Goal: Information Seeking & Learning: Find specific fact

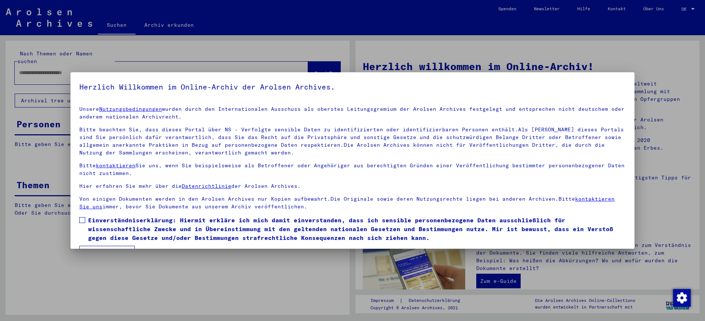
click at [81, 223] on span at bounding box center [82, 220] width 6 height 6
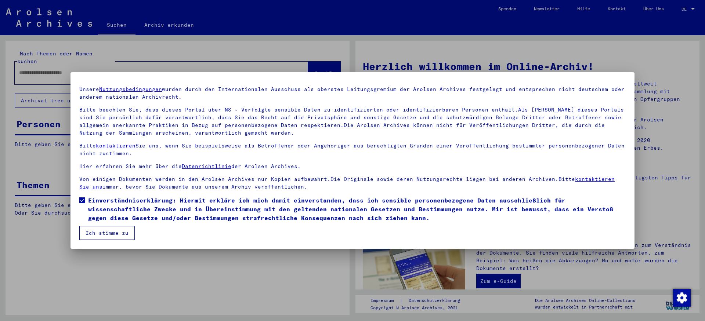
click at [116, 233] on button "Ich stimme zu" at bounding box center [106, 233] width 55 height 14
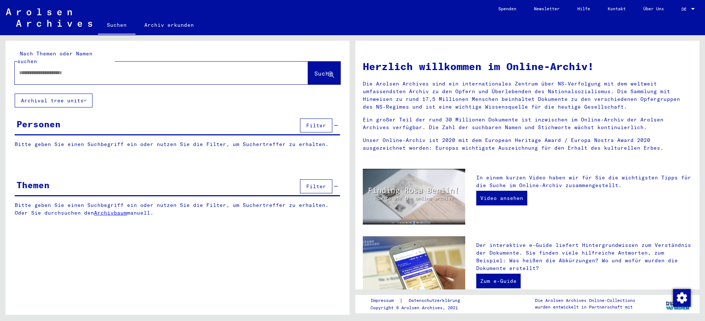
click at [137, 72] on input "text" at bounding box center [152, 73] width 267 height 8
type input "****"
click at [314, 70] on span "Suche" at bounding box center [323, 73] width 18 height 7
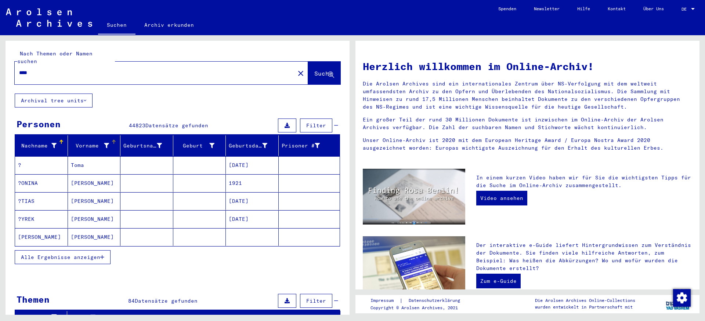
click at [106, 146] on icon at bounding box center [106, 145] width 5 height 5
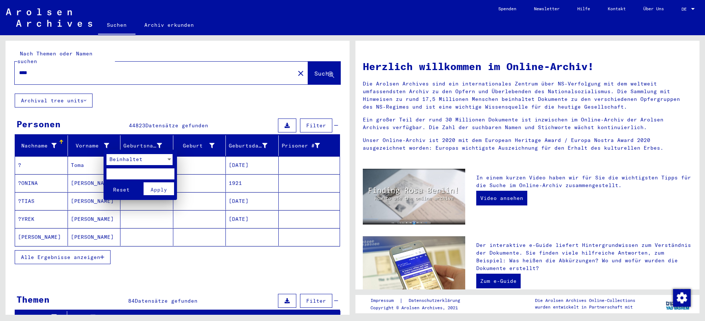
click at [131, 175] on input "text" at bounding box center [140, 174] width 68 height 11
type input "*****"
click at [161, 192] on span "Apply" at bounding box center [159, 190] width 17 height 7
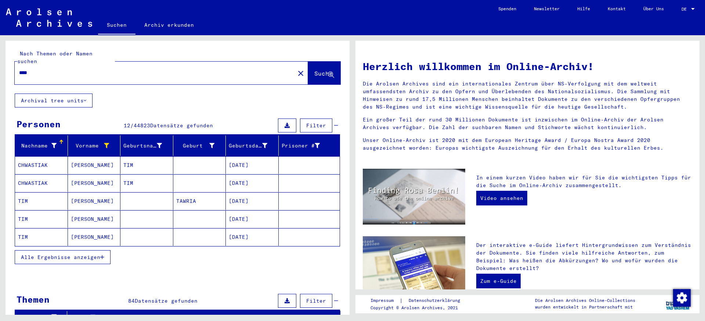
click at [104, 260] on icon "button" at bounding box center [102, 257] width 4 height 5
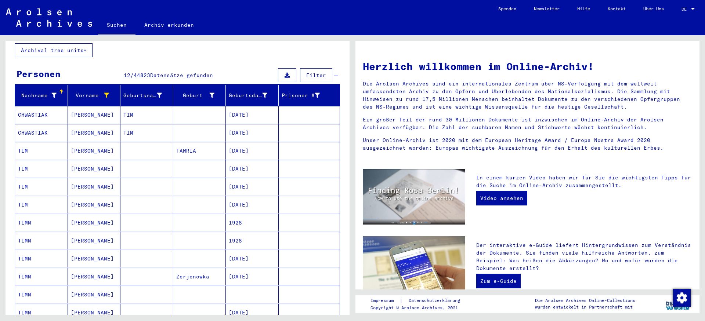
scroll to position [84, 0]
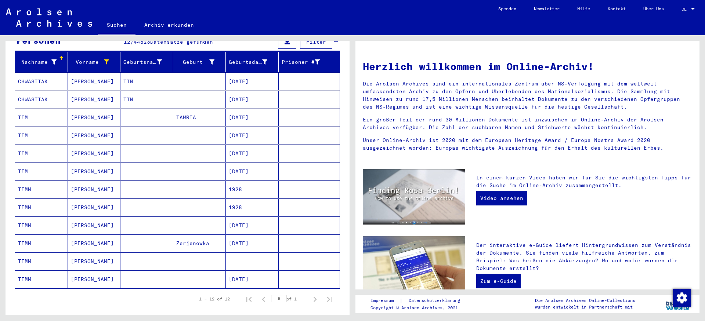
click at [76, 263] on mat-cell "[PERSON_NAME]" at bounding box center [94, 262] width 53 height 18
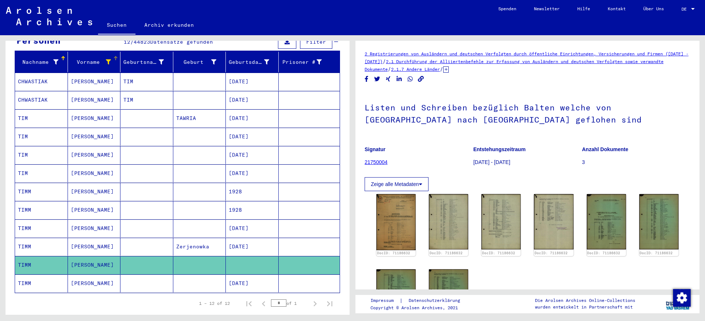
click at [109, 63] on icon at bounding box center [108, 61] width 5 height 5
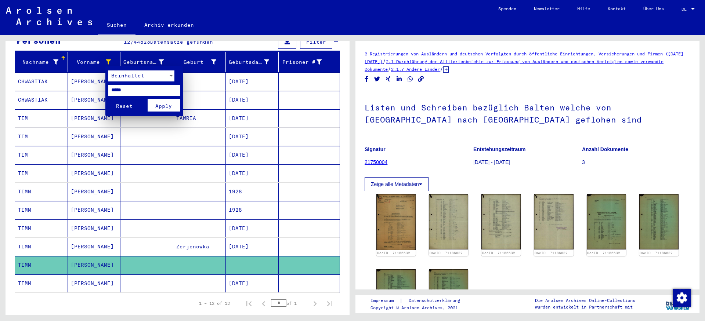
click at [118, 89] on input "*****" at bounding box center [144, 90] width 72 height 11
type input "***"
click at [163, 107] on span "Apply" at bounding box center [163, 106] width 17 height 7
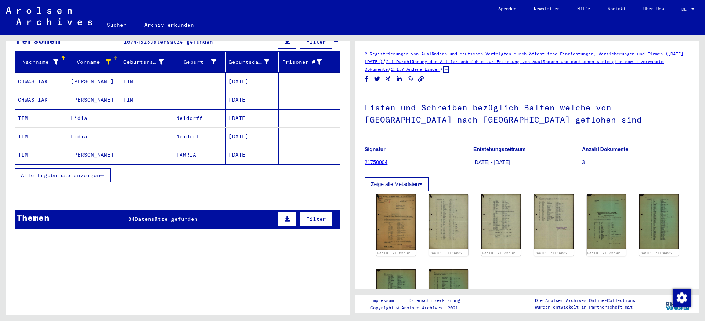
click at [104, 176] on icon "button" at bounding box center [102, 175] width 4 height 5
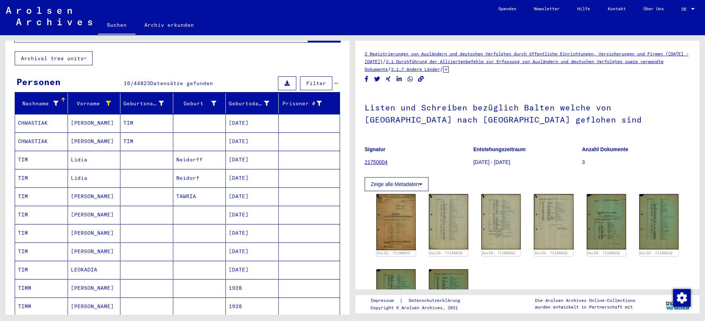
scroll to position [42, 0]
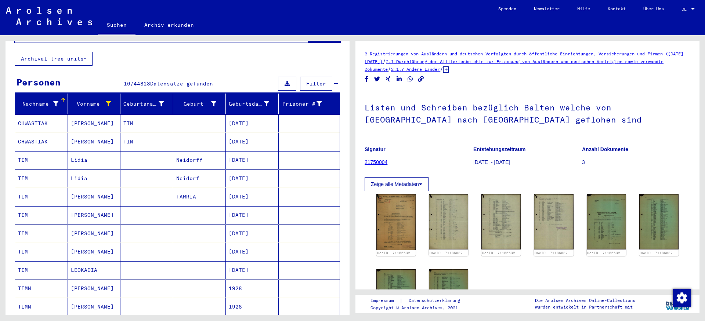
click at [21, 161] on mat-cell "TIM" at bounding box center [41, 160] width 53 height 18
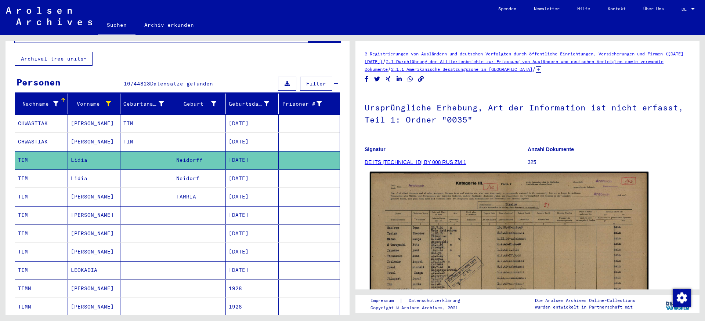
click at [494, 253] on img at bounding box center [509, 271] width 279 height 198
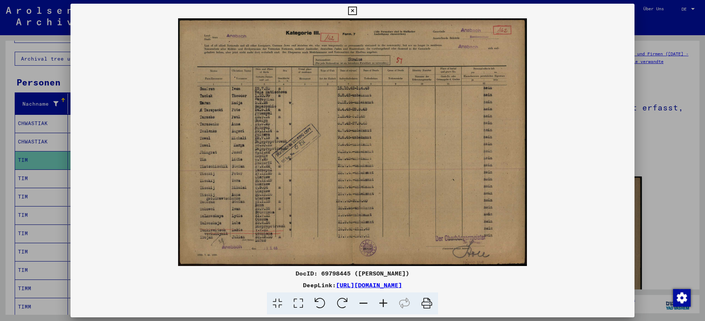
click at [387, 308] on icon at bounding box center [383, 304] width 20 height 22
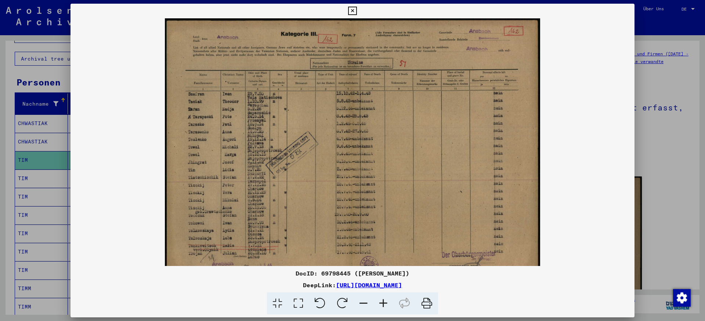
click at [387, 308] on icon at bounding box center [383, 304] width 20 height 22
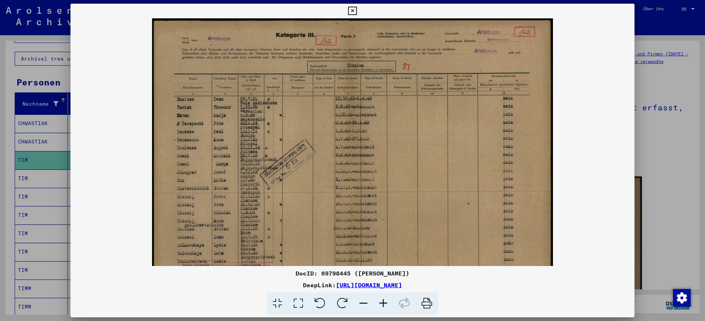
click at [387, 308] on icon at bounding box center [383, 304] width 20 height 22
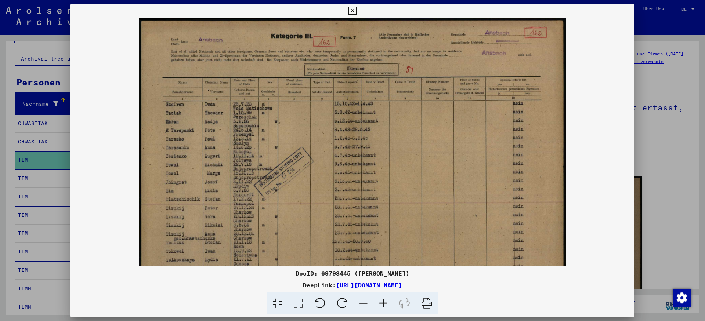
click at [387, 308] on icon at bounding box center [383, 304] width 20 height 22
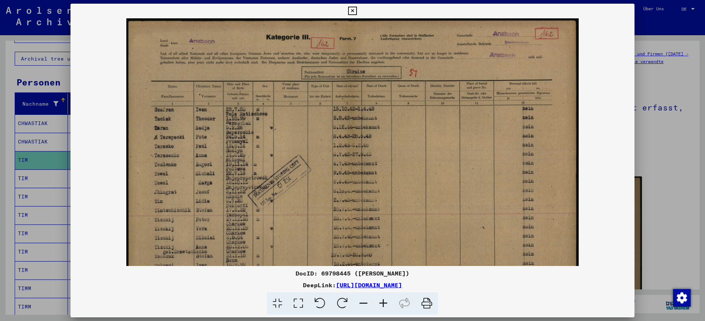
click at [387, 308] on icon at bounding box center [383, 304] width 20 height 22
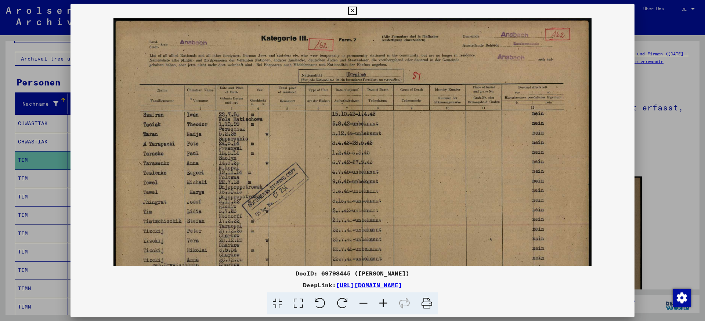
click at [387, 308] on icon at bounding box center [383, 304] width 20 height 22
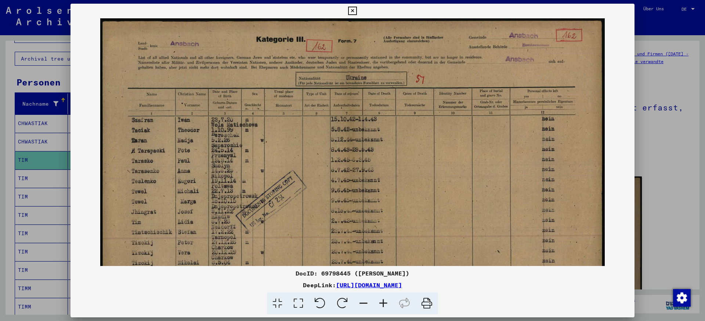
click at [387, 308] on icon at bounding box center [383, 304] width 20 height 22
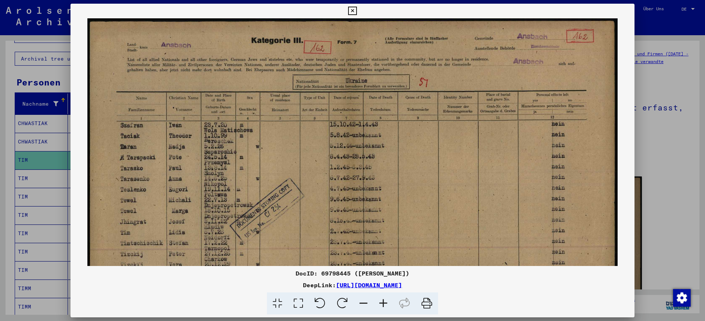
click at [387, 308] on icon at bounding box center [383, 304] width 20 height 22
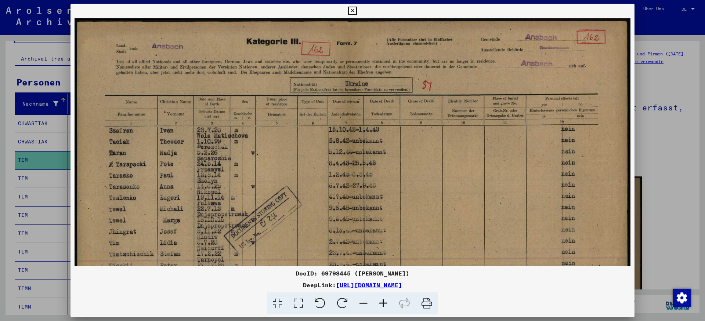
click at [307, 201] on img at bounding box center [353, 215] width 556 height 395
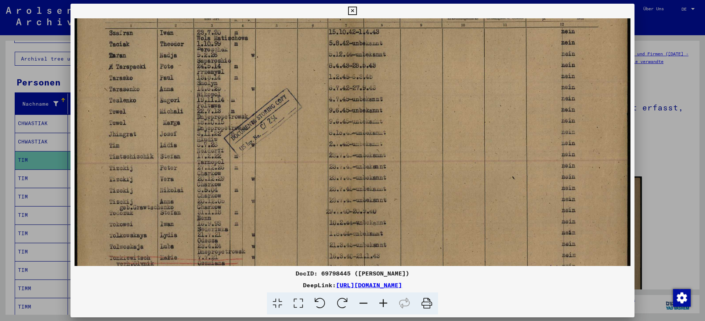
drag, startPoint x: 308, startPoint y: 162, endPoint x: 305, endPoint y: 70, distance: 91.1
click at [305, 70] on img at bounding box center [353, 118] width 556 height 395
click at [302, 191] on img at bounding box center [353, 118] width 556 height 395
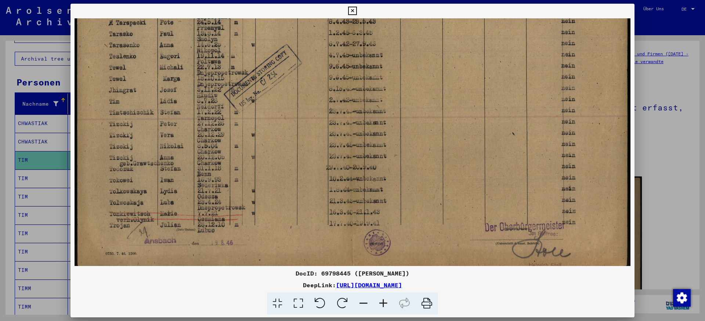
scroll to position [141, 0]
drag, startPoint x: 303, startPoint y: 120, endPoint x: 302, endPoint y: 88, distance: 32.0
click at [302, 88] on img at bounding box center [353, 75] width 556 height 395
click at [357, 7] on icon at bounding box center [352, 11] width 8 height 9
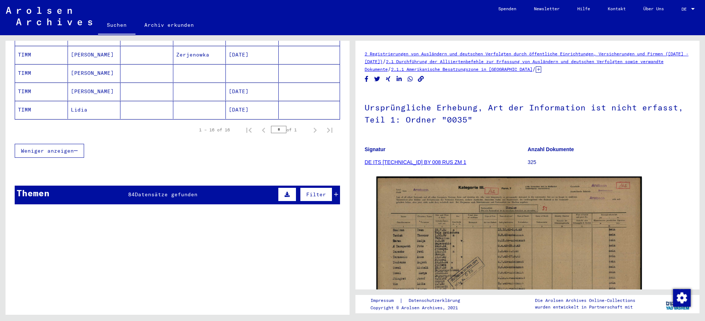
scroll to position [431, 0]
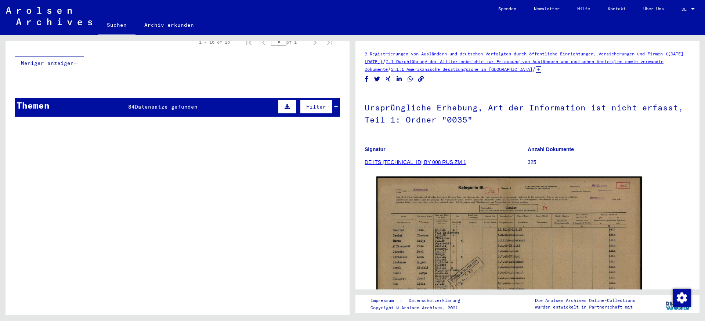
click at [312, 104] on span "Filter" at bounding box center [316, 107] width 20 height 7
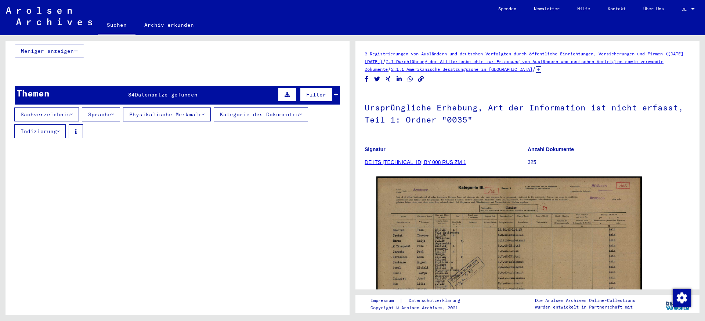
click at [312, 98] on span "Filter" at bounding box center [316, 94] width 20 height 7
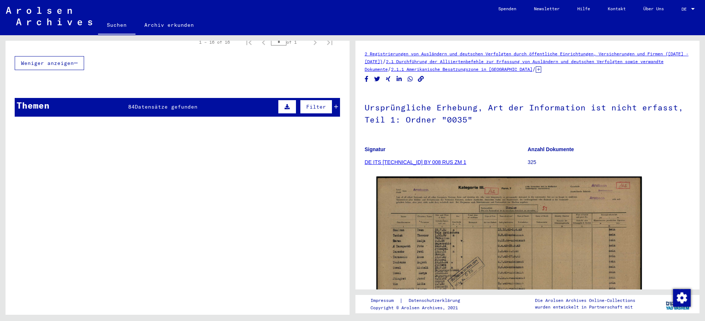
click at [312, 104] on span "Filter" at bounding box center [316, 107] width 20 height 7
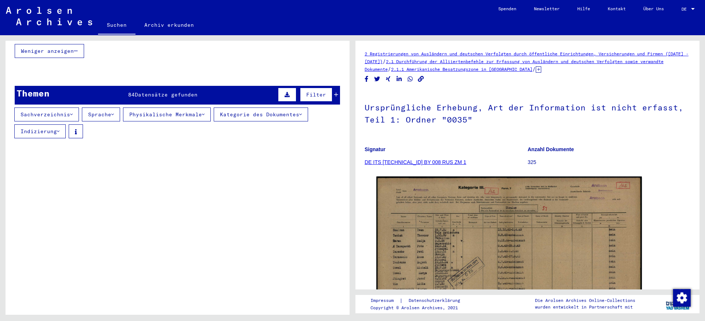
click at [289, 97] on button at bounding box center [287, 95] width 18 height 14
click at [335, 97] on icon at bounding box center [336, 94] width 4 height 5
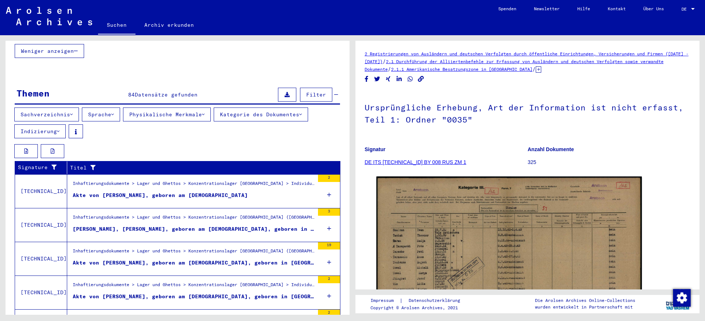
click at [335, 97] on icon at bounding box center [336, 94] width 4 height 5
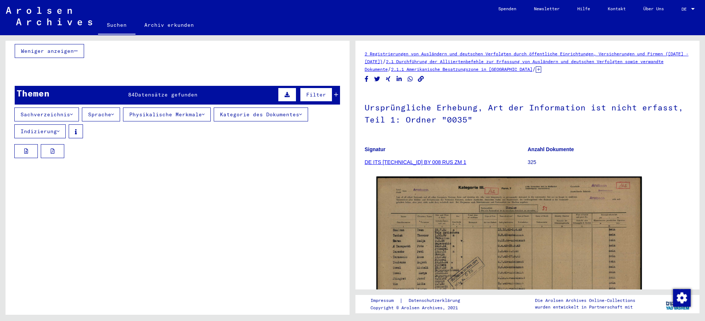
click at [335, 97] on icon at bounding box center [336, 94] width 4 height 5
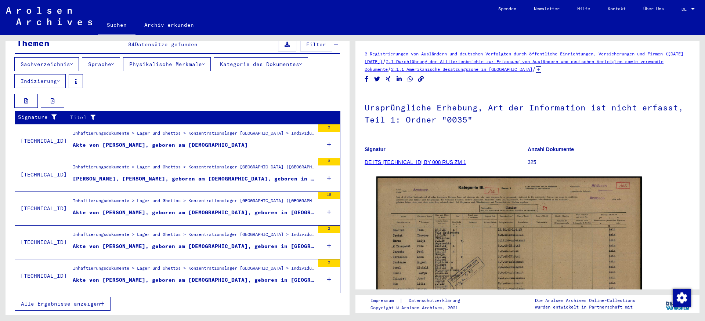
scroll to position [497, 0]
click at [100, 307] on span "Alle Ergebnisse anzeigen" at bounding box center [60, 304] width 79 height 7
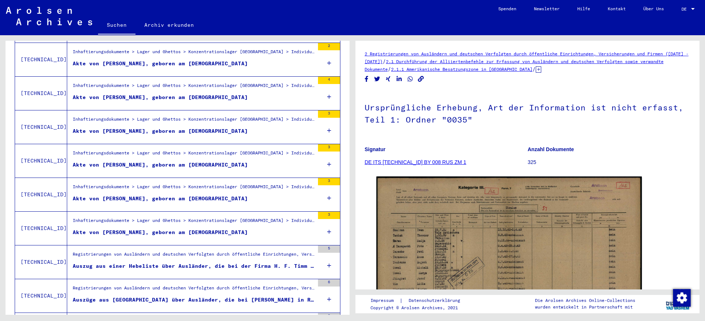
scroll to position [712, 0]
click at [226, 203] on div "Akte von [PERSON_NAME], geboren am [DEMOGRAPHIC_DATA]" at bounding box center [160, 199] width 175 height 8
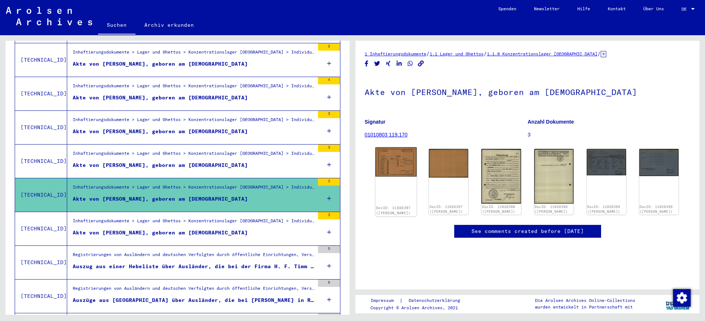
click at [405, 170] on img at bounding box center [395, 162] width 41 height 29
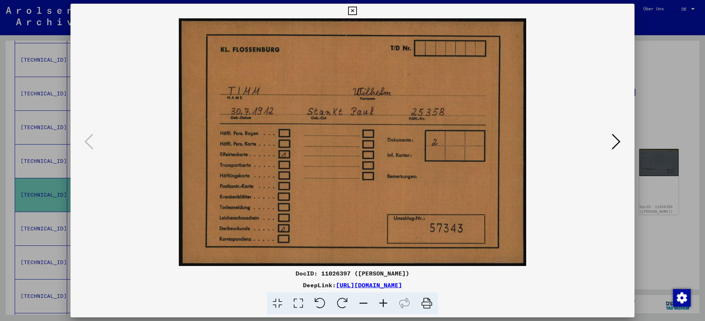
click at [615, 141] on icon at bounding box center [616, 142] width 9 height 18
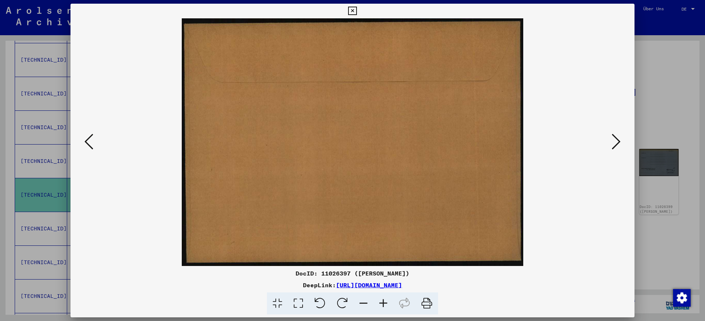
click at [615, 141] on icon at bounding box center [616, 142] width 9 height 18
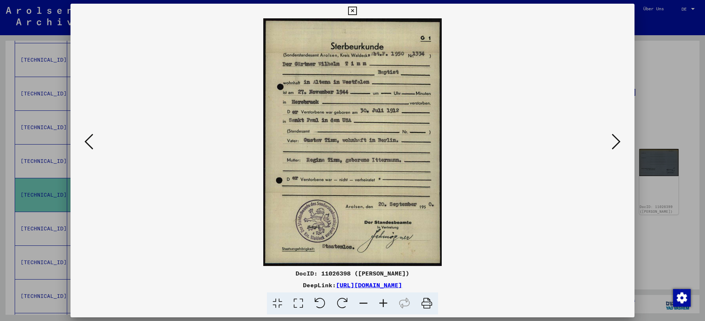
click at [615, 141] on icon at bounding box center [616, 142] width 9 height 18
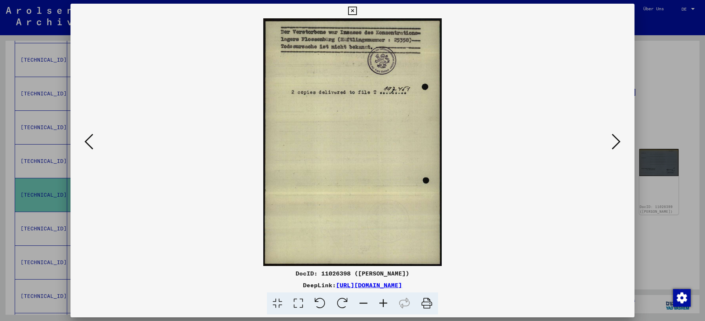
click at [615, 141] on icon at bounding box center [616, 142] width 9 height 18
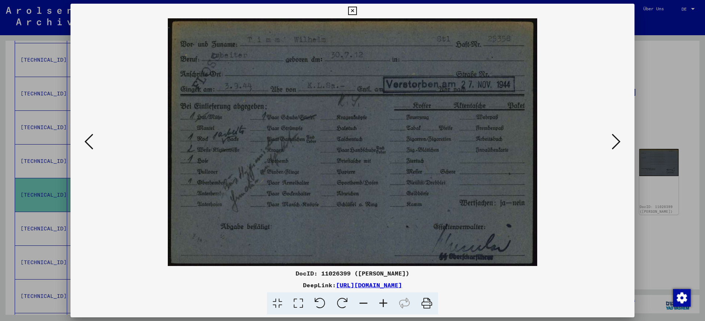
click at [615, 142] on icon at bounding box center [616, 142] width 9 height 18
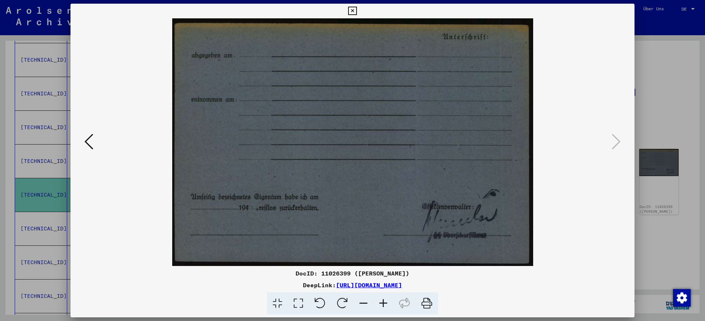
click at [86, 141] on icon at bounding box center [88, 142] width 9 height 18
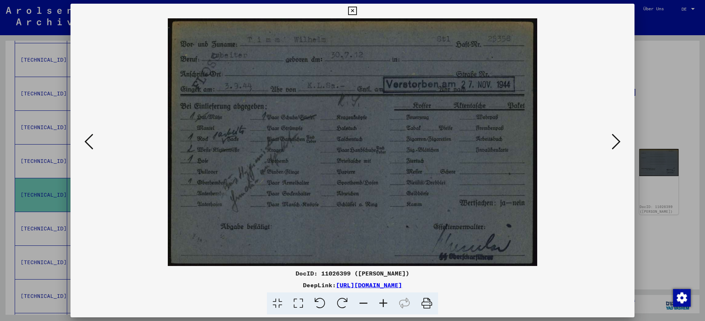
click at [87, 141] on icon at bounding box center [88, 142] width 9 height 18
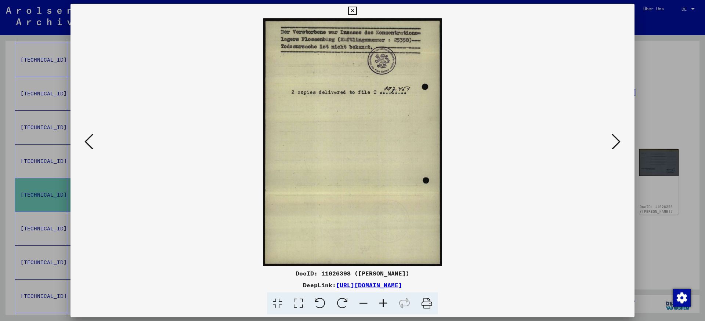
click at [90, 144] on icon at bounding box center [88, 142] width 9 height 18
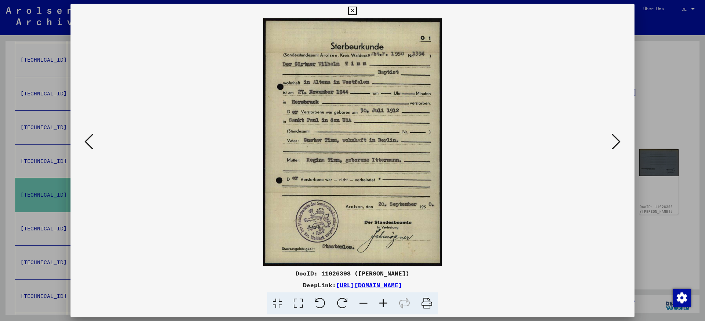
click at [89, 139] on icon at bounding box center [88, 142] width 9 height 18
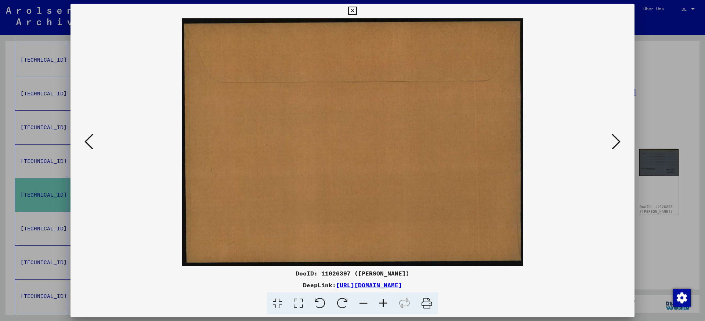
click at [89, 139] on icon at bounding box center [88, 142] width 9 height 18
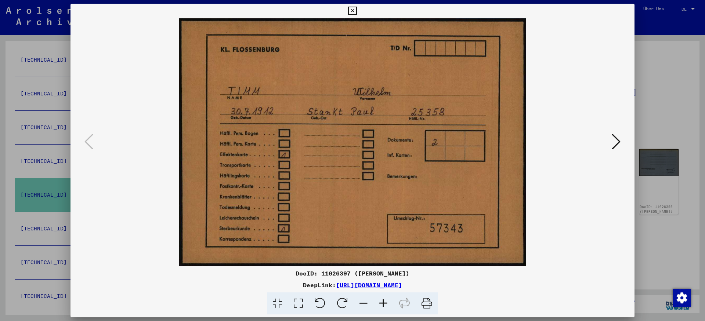
click at [357, 10] on icon at bounding box center [352, 11] width 8 height 9
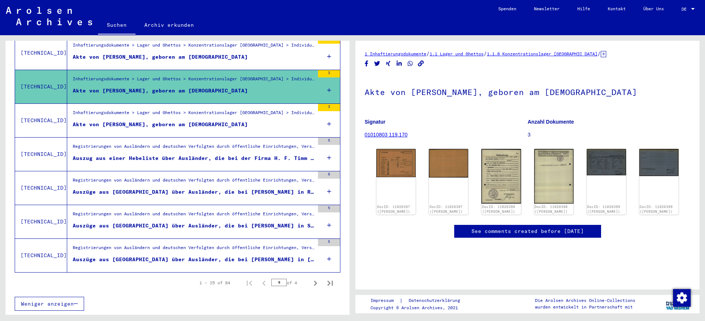
scroll to position [879, 0]
click at [316, 286] on icon "Next page" at bounding box center [315, 283] width 3 height 5
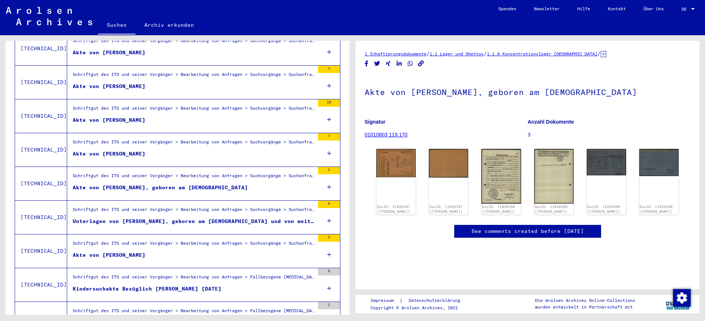
scroll to position [503, 0]
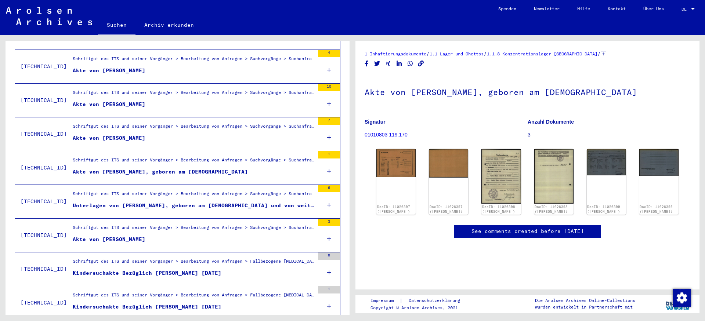
click at [140, 235] on div "Schriftgut des ITS und seiner Vorgänger > Bearbeitung von Anfragen > Suchvorgän…" at bounding box center [194, 229] width 242 height 10
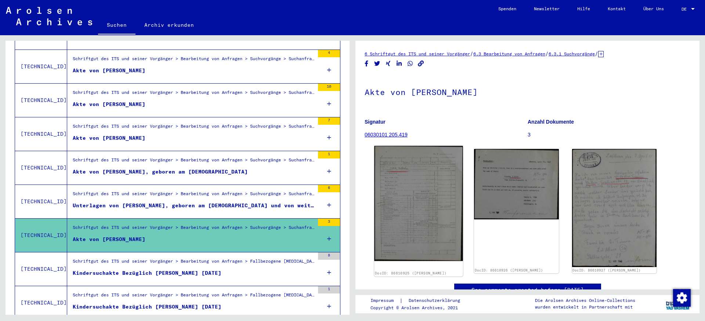
click at [445, 207] on img at bounding box center [418, 203] width 89 height 115
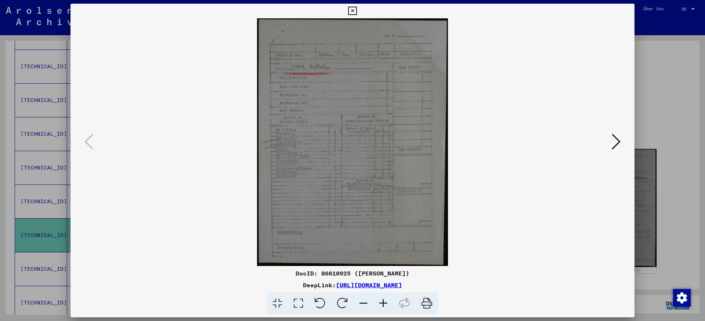
click at [386, 305] on icon at bounding box center [383, 304] width 20 height 22
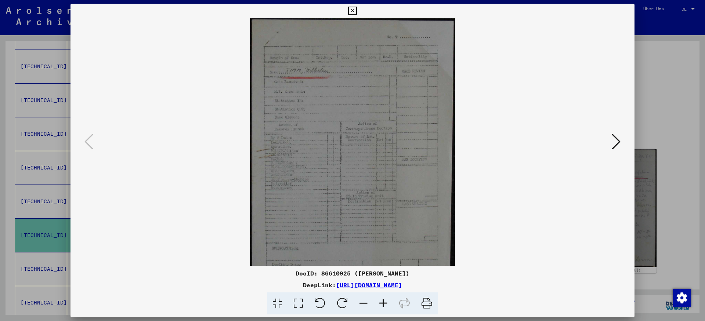
click at [386, 305] on icon at bounding box center [383, 304] width 20 height 22
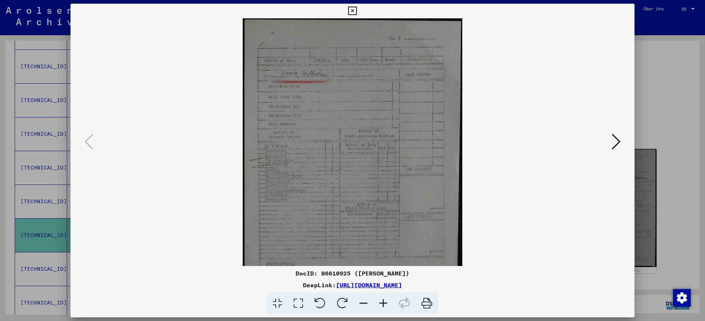
click at [386, 305] on icon at bounding box center [383, 304] width 20 height 22
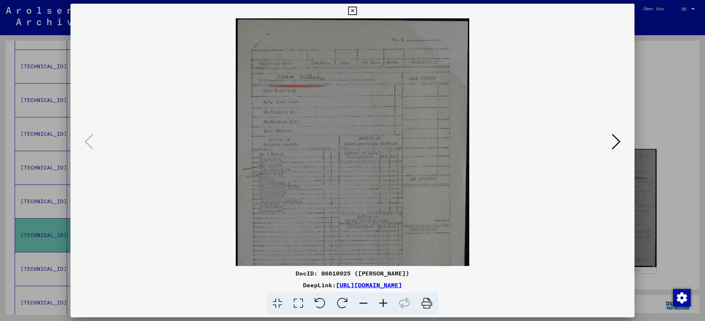
click at [386, 305] on icon at bounding box center [383, 304] width 20 height 22
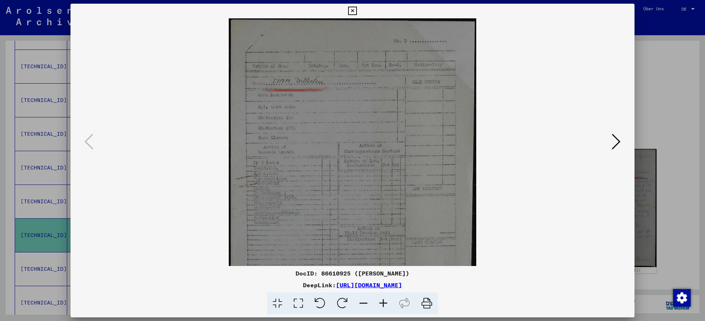
click at [386, 305] on icon at bounding box center [383, 304] width 20 height 22
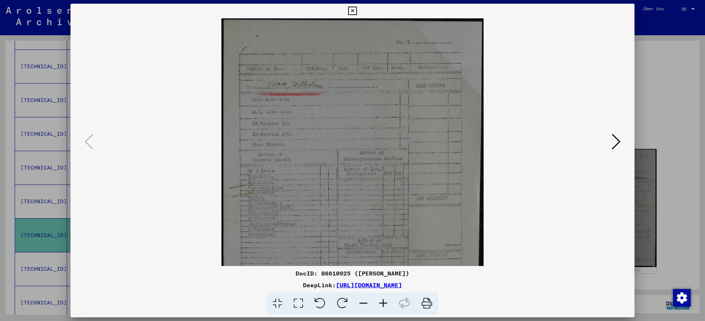
click at [386, 305] on icon at bounding box center [383, 304] width 20 height 22
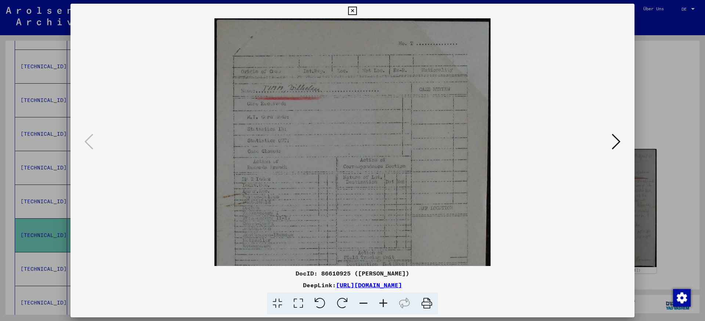
click at [386, 305] on icon at bounding box center [383, 304] width 20 height 22
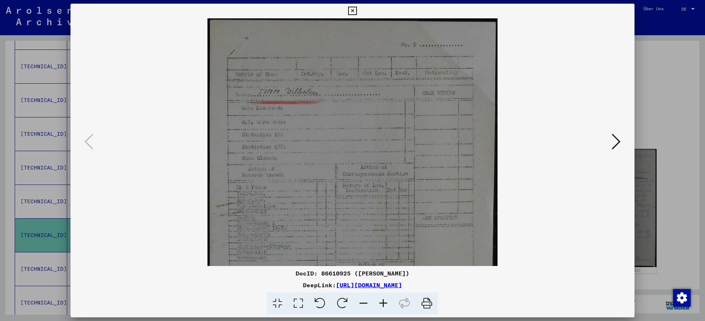
click at [386, 305] on icon at bounding box center [383, 304] width 20 height 22
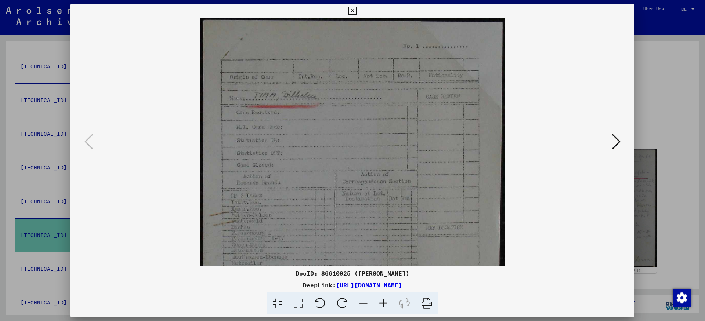
click at [386, 305] on icon at bounding box center [383, 304] width 20 height 22
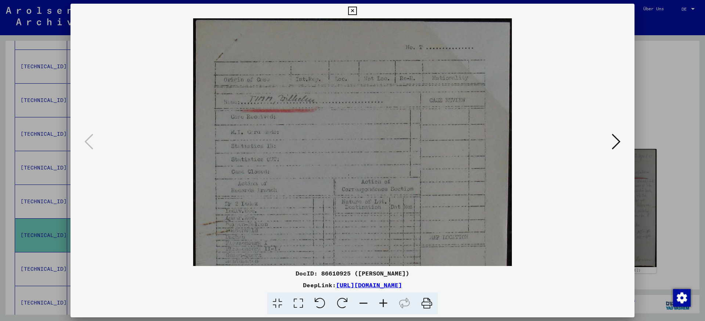
click at [386, 305] on icon at bounding box center [383, 304] width 20 height 22
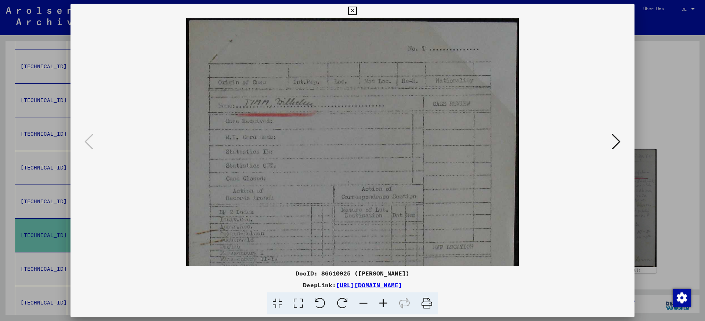
click at [386, 305] on icon at bounding box center [383, 304] width 20 height 22
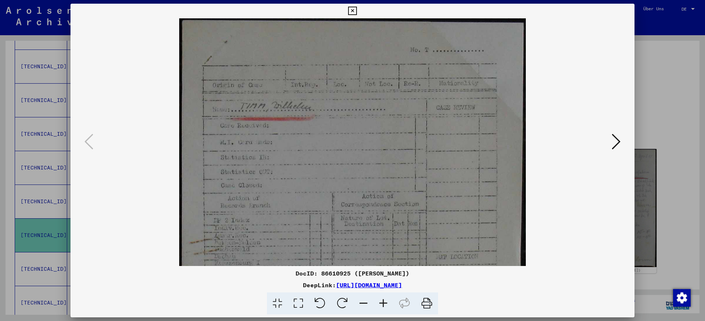
click at [371, 231] on img at bounding box center [352, 243] width 347 height 450
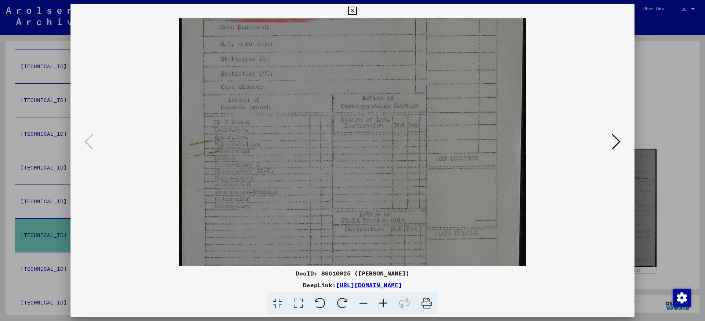
scroll to position [111, 0]
drag, startPoint x: 365, startPoint y: 153, endPoint x: 361, endPoint y: 77, distance: 76.1
click at [361, 77] on img at bounding box center [352, 133] width 347 height 450
drag, startPoint x: 389, startPoint y: 212, endPoint x: 389, endPoint y: 199, distance: 12.9
click at [389, 204] on img at bounding box center [352, 132] width 347 height 450
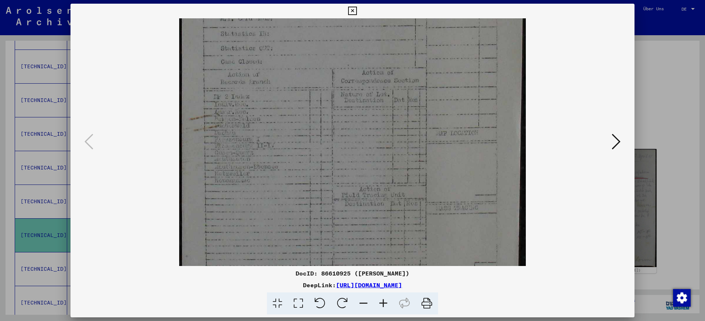
scroll to position [202, 0]
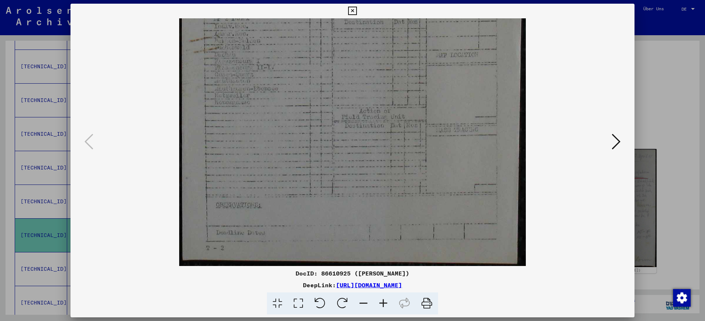
drag, startPoint x: 380, startPoint y: 121, endPoint x: 376, endPoint y: 72, distance: 49.0
click at [376, 72] on img at bounding box center [352, 41] width 347 height 450
click at [621, 141] on button at bounding box center [615, 142] width 13 height 21
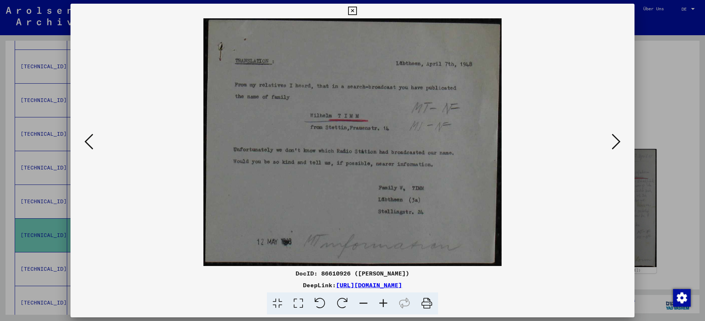
click at [621, 141] on button at bounding box center [615, 142] width 13 height 21
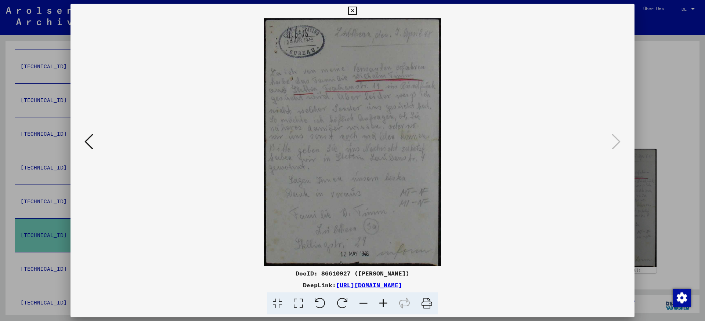
click at [387, 307] on icon at bounding box center [383, 304] width 20 height 22
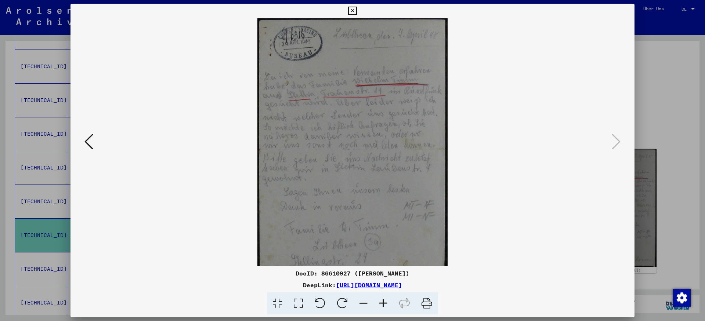
click at [387, 307] on icon at bounding box center [383, 304] width 20 height 22
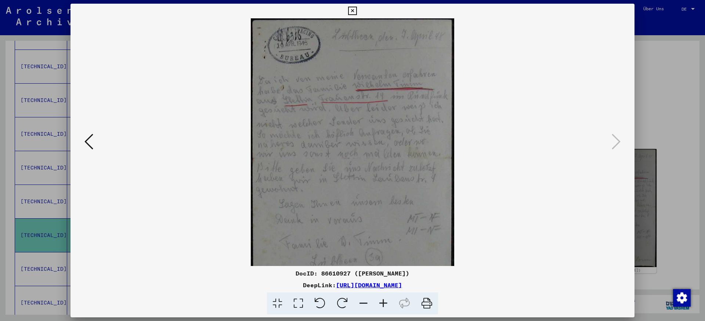
click at [387, 307] on icon at bounding box center [383, 304] width 20 height 22
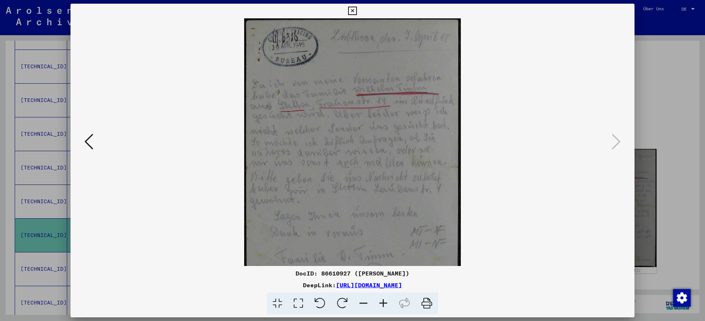
click at [387, 307] on icon at bounding box center [383, 304] width 20 height 22
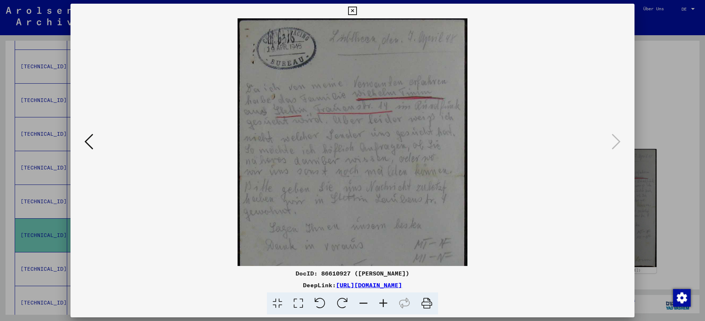
click at [387, 307] on icon at bounding box center [383, 304] width 20 height 22
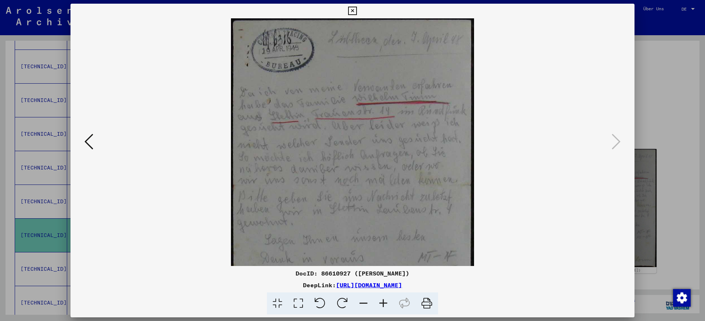
click at [387, 307] on icon at bounding box center [383, 304] width 20 height 22
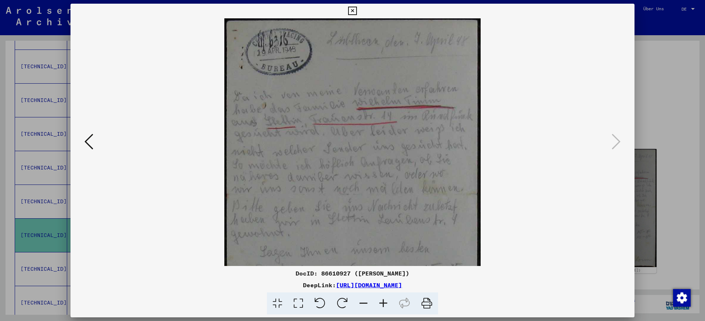
click at [387, 307] on icon at bounding box center [383, 304] width 20 height 22
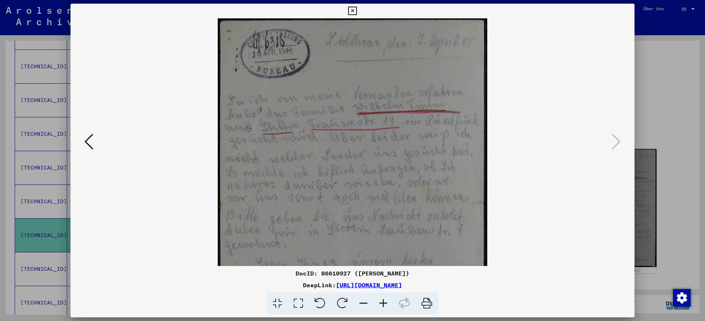
click at [387, 307] on icon at bounding box center [383, 304] width 20 height 22
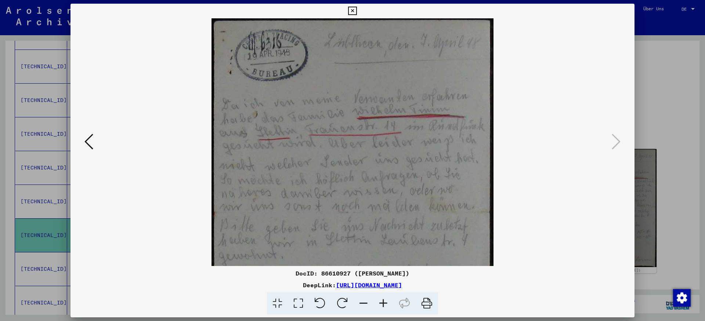
click at [387, 307] on icon at bounding box center [383, 304] width 20 height 22
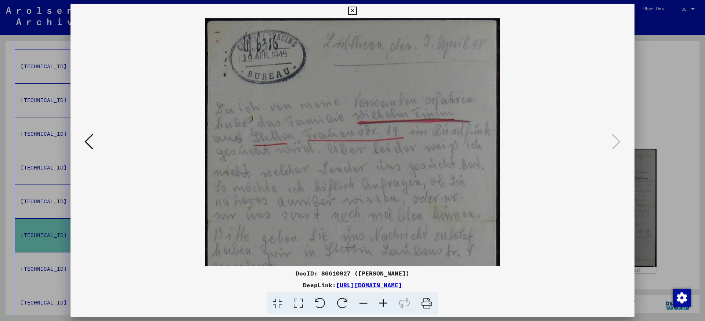
click at [387, 307] on icon at bounding box center [383, 304] width 20 height 22
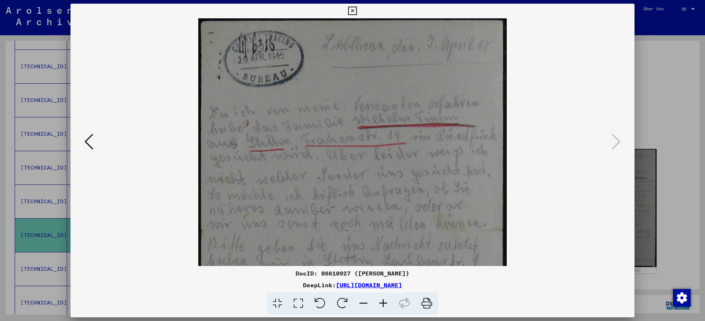
click at [387, 307] on icon at bounding box center [383, 304] width 20 height 22
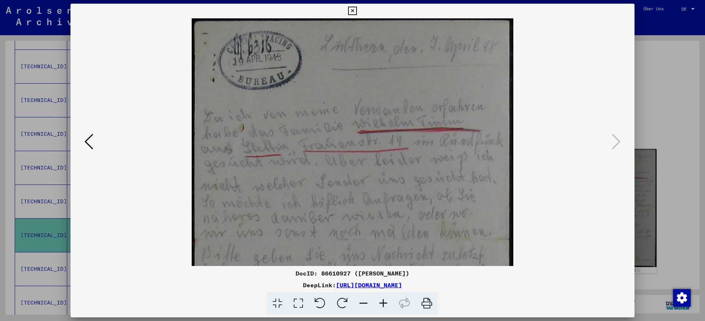
click at [387, 307] on icon at bounding box center [383, 304] width 20 height 22
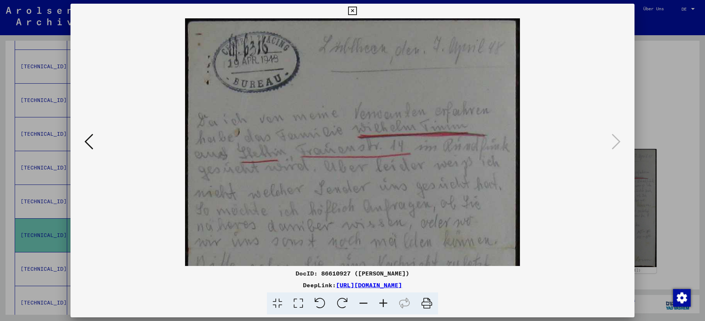
click at [387, 307] on icon at bounding box center [383, 304] width 20 height 22
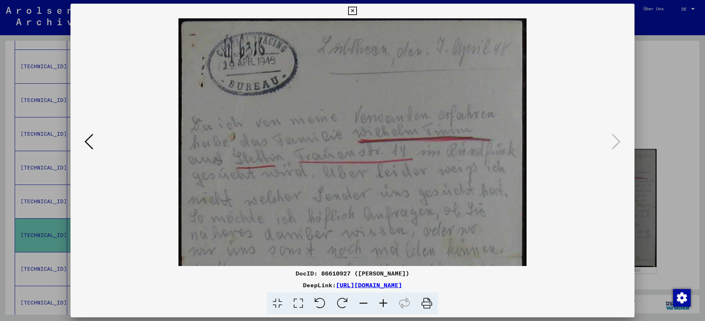
click at [387, 307] on icon at bounding box center [383, 304] width 20 height 22
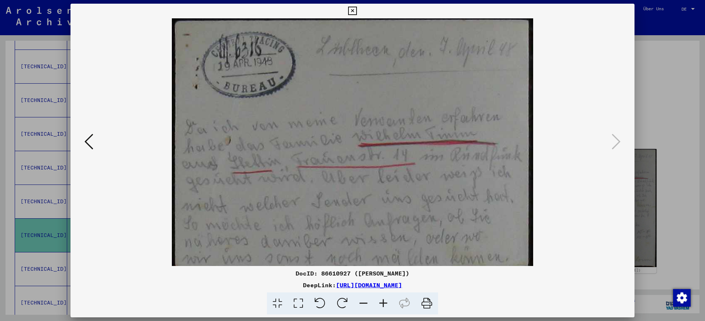
scroll to position [1, 0]
click at [397, 218] on img at bounding box center [352, 269] width 361 height 505
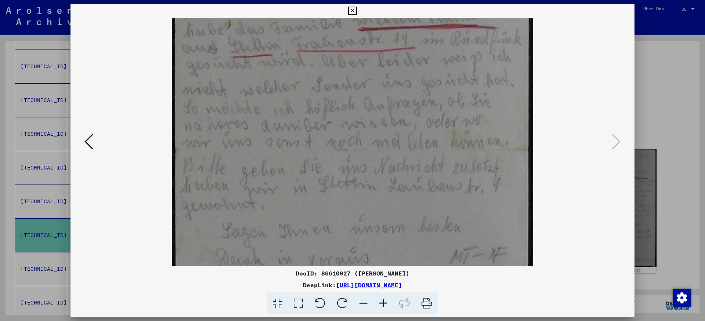
scroll to position [119, 0]
drag, startPoint x: 395, startPoint y: 220, endPoint x: 388, endPoint y: 102, distance: 117.4
click at [388, 102] on img at bounding box center [352, 152] width 361 height 505
click at [402, 204] on img at bounding box center [352, 152] width 361 height 505
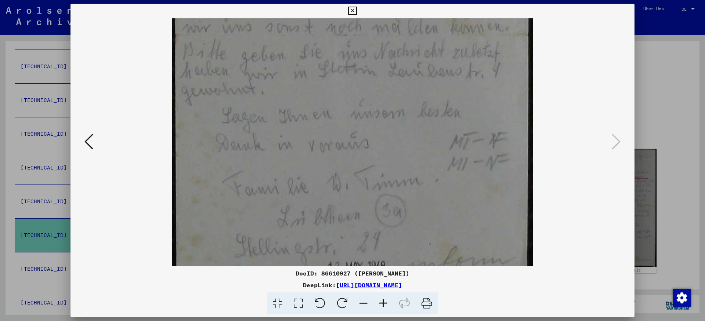
scroll to position [257, 0]
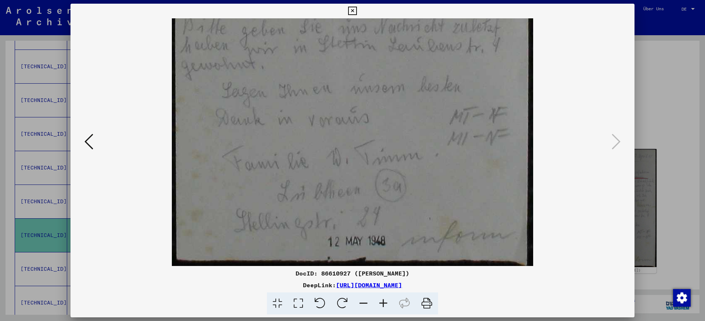
drag, startPoint x: 402, startPoint y: 204, endPoint x: 393, endPoint y: 62, distance: 142.0
click at [393, 62] on img at bounding box center [352, 13] width 361 height 505
click at [357, 8] on icon at bounding box center [352, 11] width 8 height 9
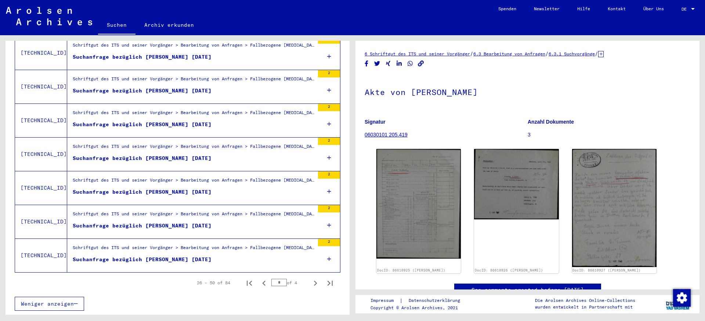
scroll to position [879, 0]
click at [316, 286] on icon "Next page" at bounding box center [315, 283] width 3 height 5
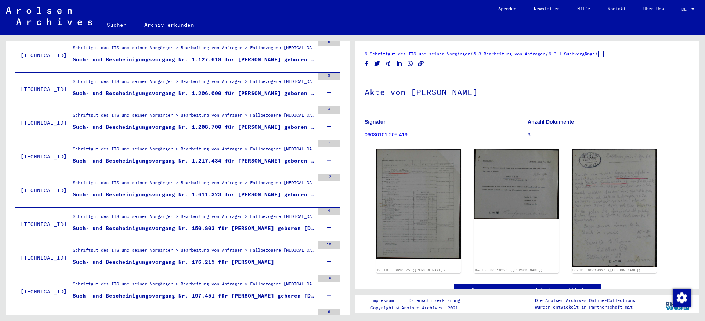
scroll to position [252, 0]
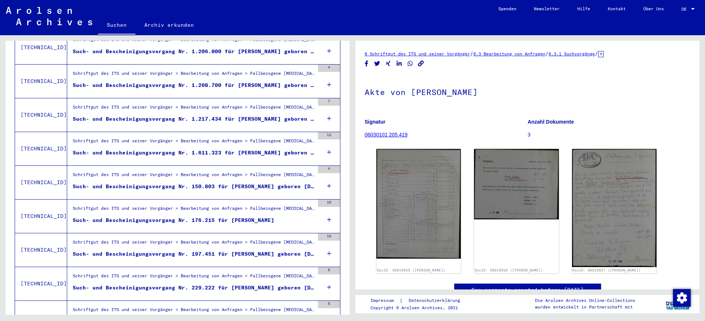
click at [268, 157] on div "Such- und Bescheinigungsvorgang Nr. 1.611.323 für [PERSON_NAME] geboren [DEMOGR…" at bounding box center [194, 153] width 242 height 8
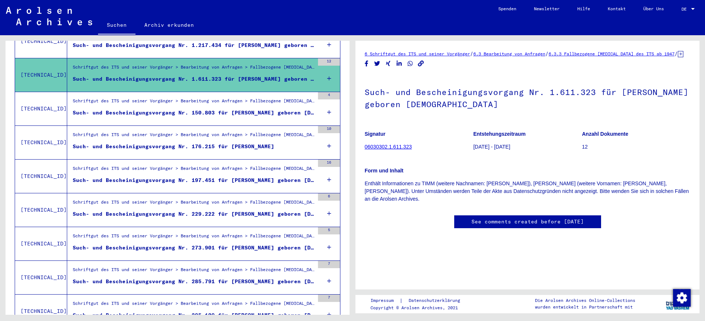
scroll to position [335, 0]
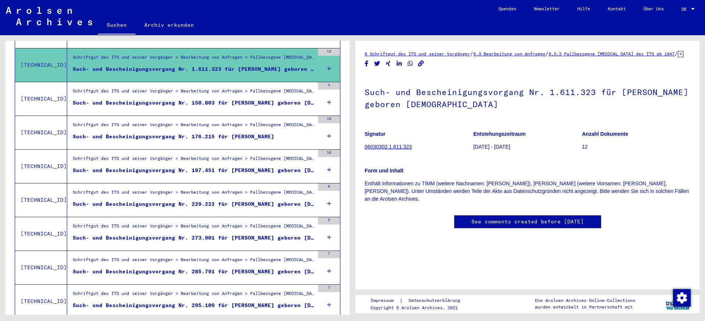
click at [267, 174] on div "Such- und Bescheinigungsvorgang Nr. 197.451 für [PERSON_NAME] geboren [DEMOGRAP…" at bounding box center [194, 171] width 242 height 8
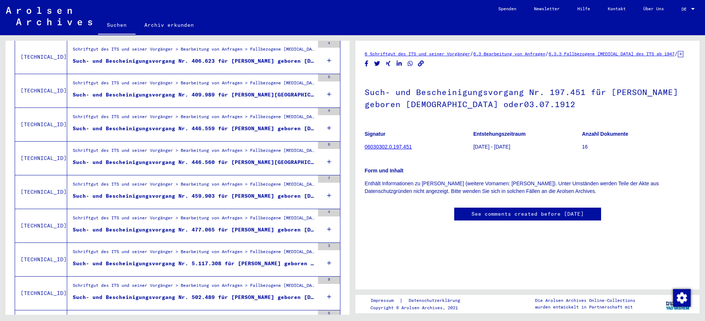
scroll to position [670, 0]
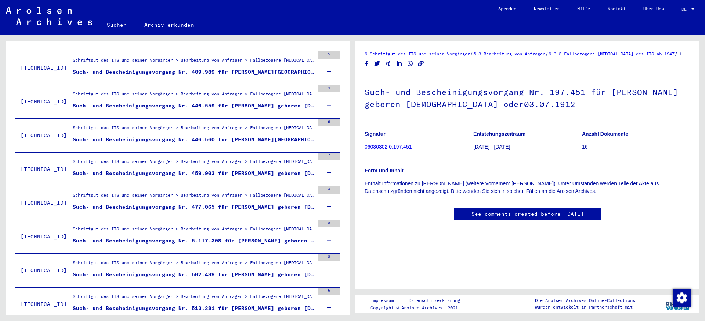
click at [256, 110] on div "Such- und Bescheinigungsvorgang Nr. 446.559 für [PERSON_NAME] geboren [DEMOGRAP…" at bounding box center [194, 106] width 242 height 8
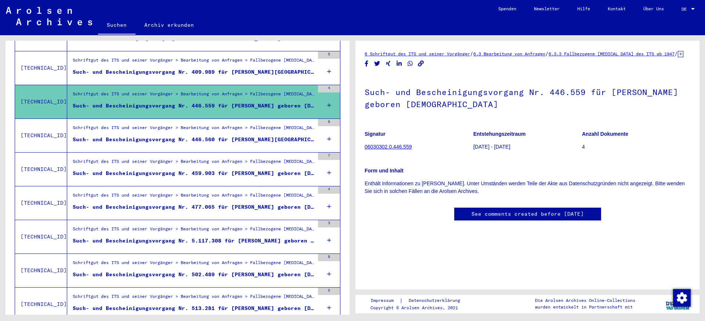
click at [260, 144] on div "Such- und Bescheinigungsvorgang Nr. 446.560 für [PERSON_NAME][GEOGRAPHIC_DATA] …" at bounding box center [194, 140] width 242 height 8
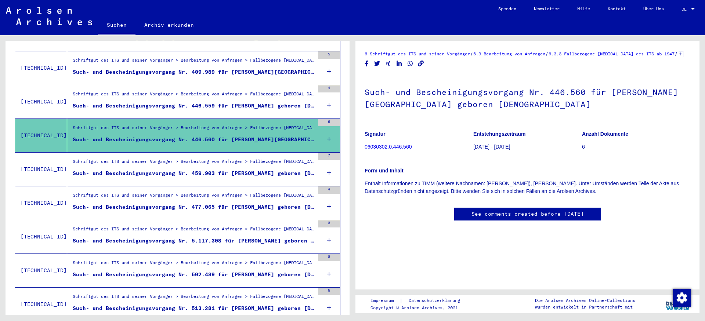
scroll to position [712, 0]
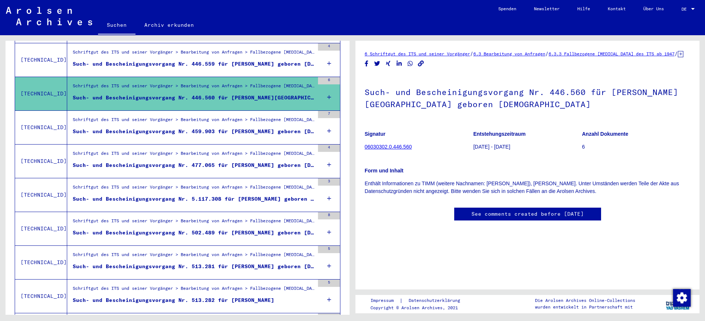
click at [266, 169] on div "Such- und Bescheinigungsvorgang Nr. 477.065 für [PERSON_NAME] geboren [DEMOGRAP…" at bounding box center [194, 166] width 242 height 8
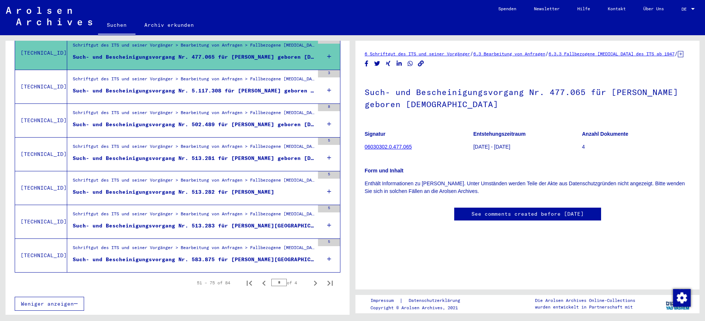
scroll to position [879, 0]
click at [315, 286] on icon "Next page" at bounding box center [315, 283] width 10 height 10
type input "*"
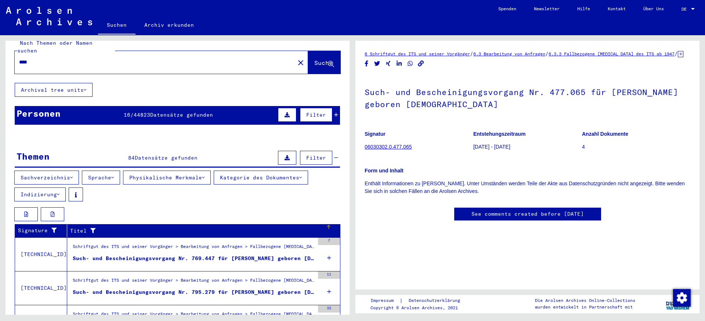
scroll to position [0, 0]
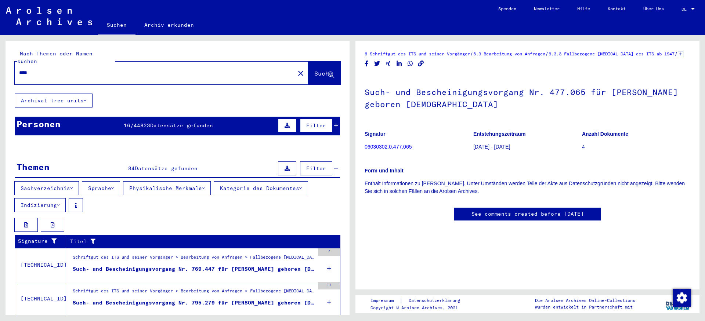
drag, startPoint x: 41, startPoint y: 73, endPoint x: 13, endPoint y: 70, distance: 28.4
click at [19, 70] on input "****" at bounding box center [154, 73] width 271 height 8
click at [314, 72] on span "Suche" at bounding box center [323, 73] width 18 height 7
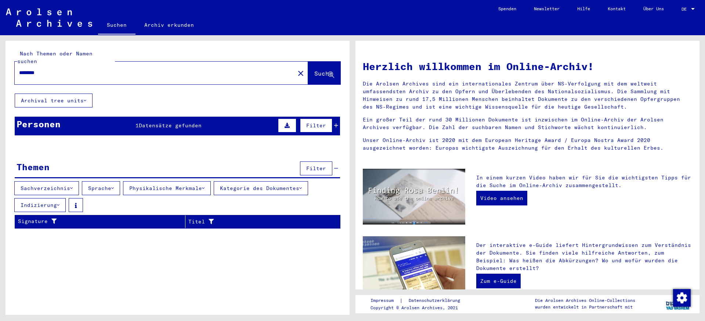
click at [286, 126] on icon at bounding box center [287, 125] width 5 height 5
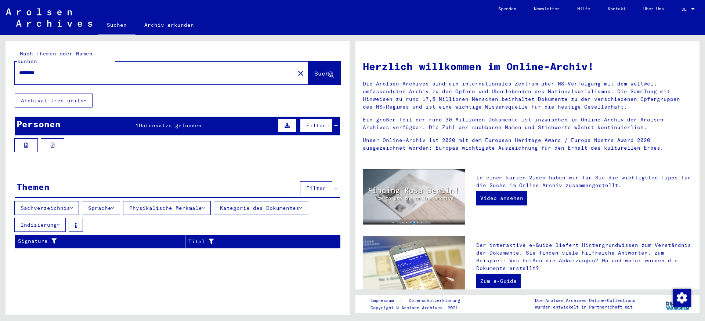
click at [322, 126] on span "Filter" at bounding box center [316, 125] width 20 height 7
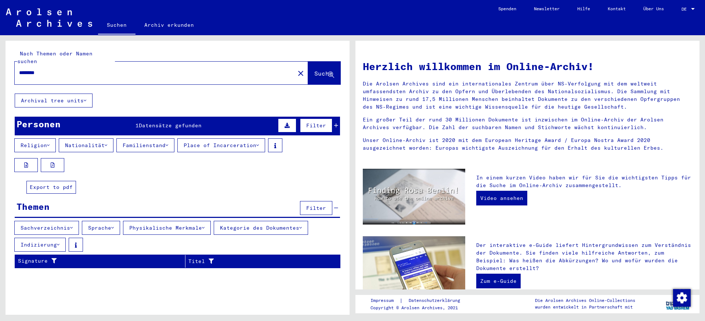
click at [52, 167] on icon at bounding box center [53, 165] width 4 height 5
click at [86, 69] on input "********" at bounding box center [152, 73] width 267 height 8
type input "********"
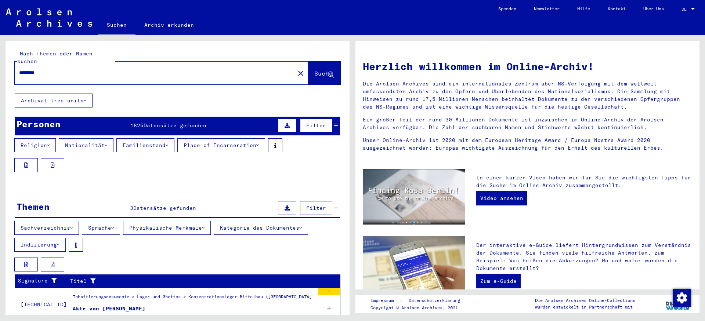
click at [286, 123] on button at bounding box center [287, 126] width 18 height 14
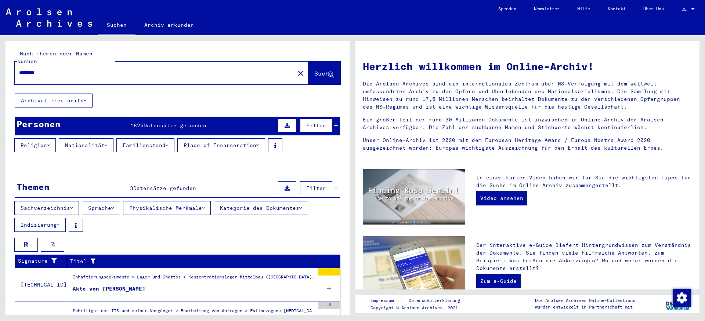
click at [286, 123] on button at bounding box center [287, 126] width 18 height 14
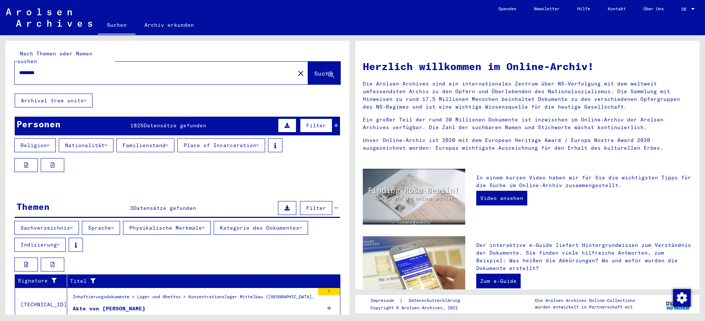
click at [319, 124] on span "Filter" at bounding box center [316, 125] width 20 height 7
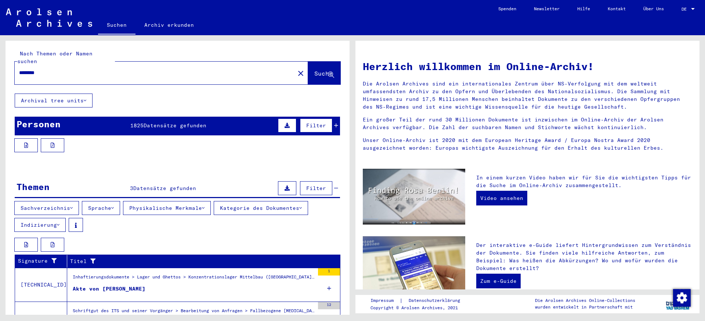
click at [141, 127] on span "1825" at bounding box center [136, 125] width 13 height 7
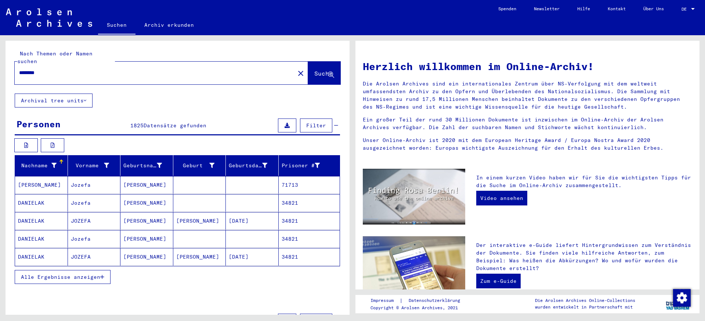
click at [52, 166] on icon at bounding box center [53, 165] width 5 height 5
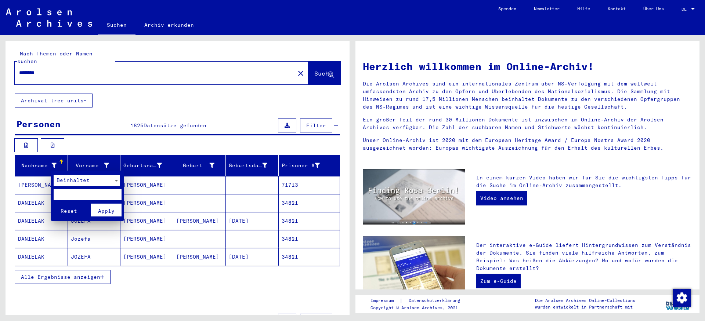
click at [76, 198] on input "text" at bounding box center [88, 194] width 68 height 11
type input "*******"
click at [111, 213] on span "Apply" at bounding box center [106, 211] width 17 height 7
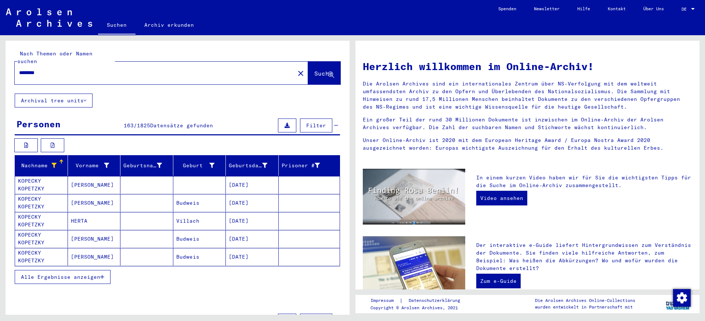
click at [87, 281] on span "Alle Ergebnisse anzeigen" at bounding box center [60, 277] width 79 height 7
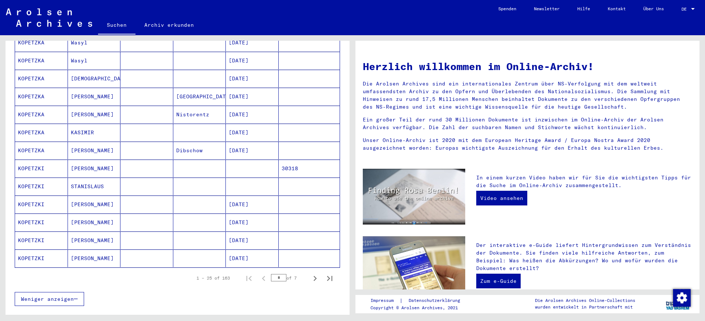
scroll to position [377, 0]
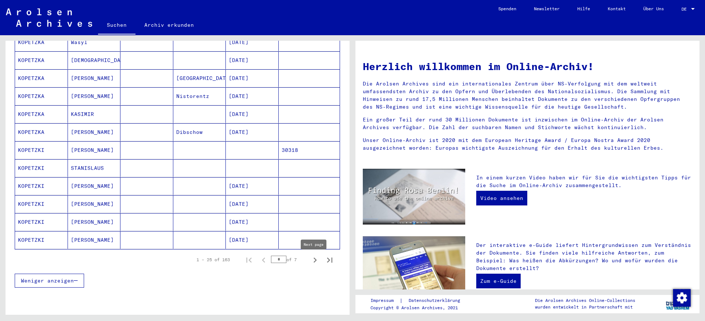
click at [316, 265] on icon "Next page" at bounding box center [315, 260] width 10 height 10
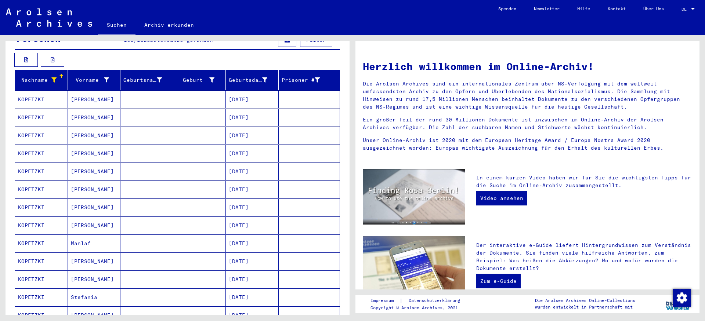
scroll to position [84, 0]
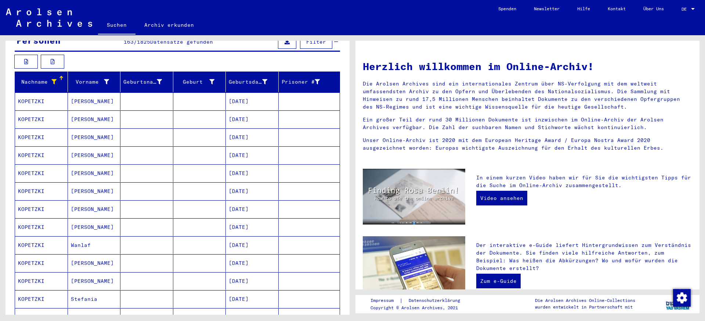
click at [35, 193] on mat-cell "KOPETZKI" at bounding box center [41, 191] width 53 height 18
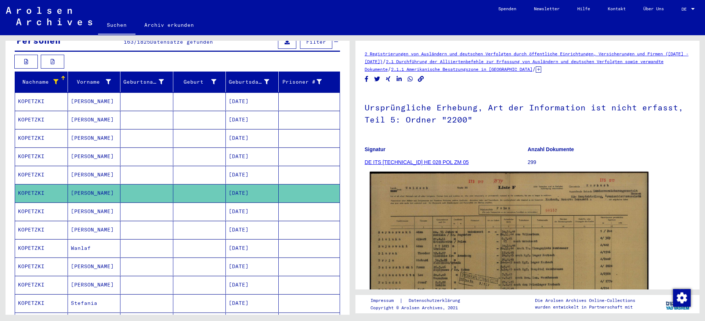
click at [473, 243] on img at bounding box center [509, 270] width 279 height 196
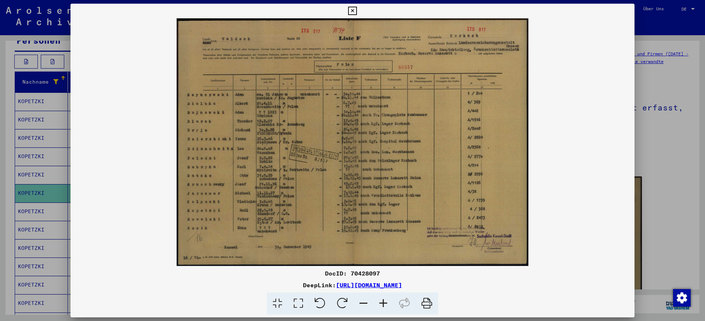
click at [387, 305] on icon at bounding box center [383, 304] width 20 height 22
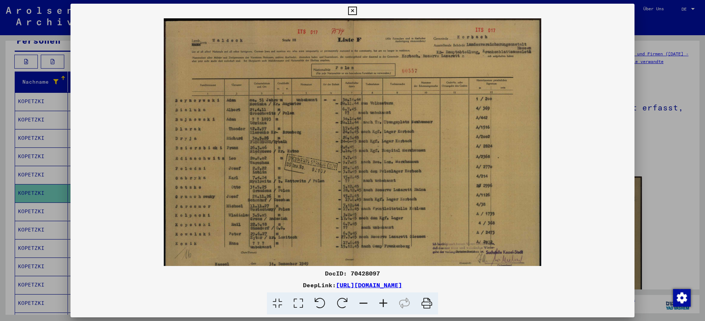
click at [387, 305] on icon at bounding box center [383, 304] width 20 height 22
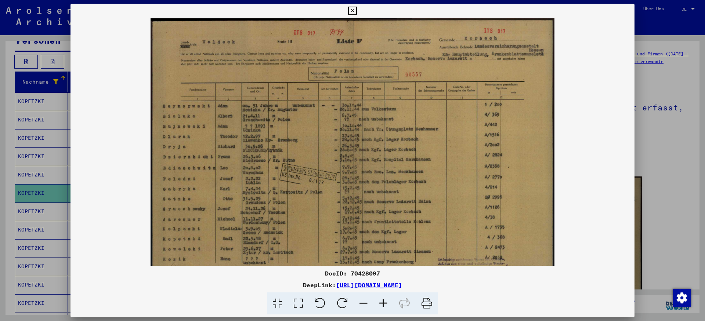
click at [387, 305] on icon at bounding box center [383, 304] width 20 height 22
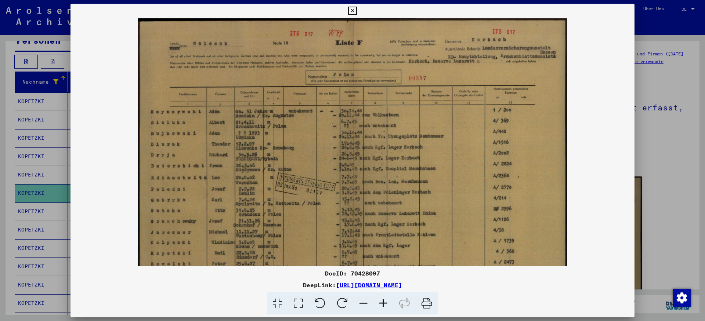
click at [387, 305] on icon at bounding box center [383, 304] width 20 height 22
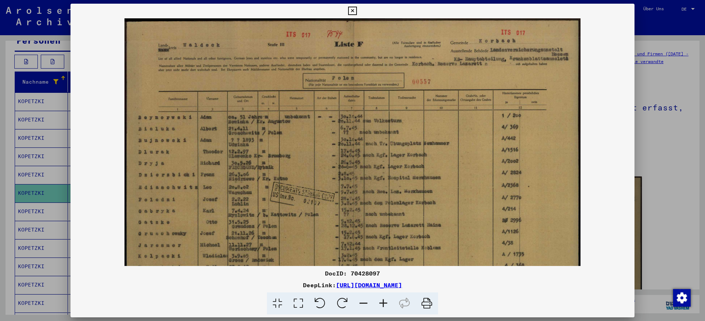
click at [387, 305] on icon at bounding box center [383, 304] width 20 height 22
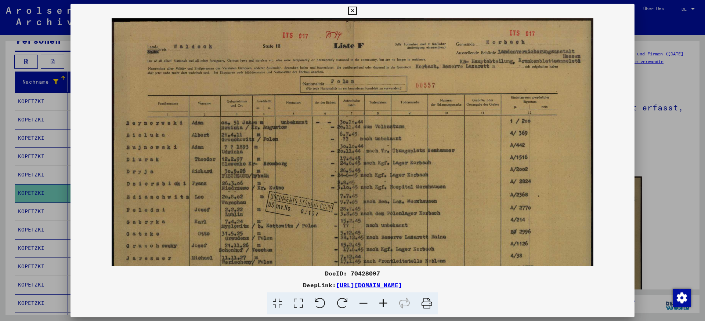
click at [387, 305] on icon at bounding box center [383, 304] width 20 height 22
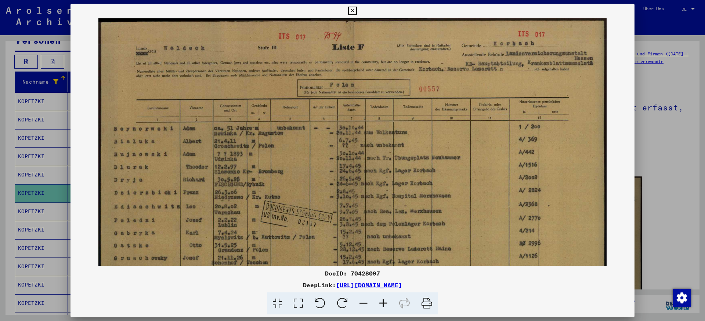
click at [387, 305] on icon at bounding box center [383, 304] width 20 height 22
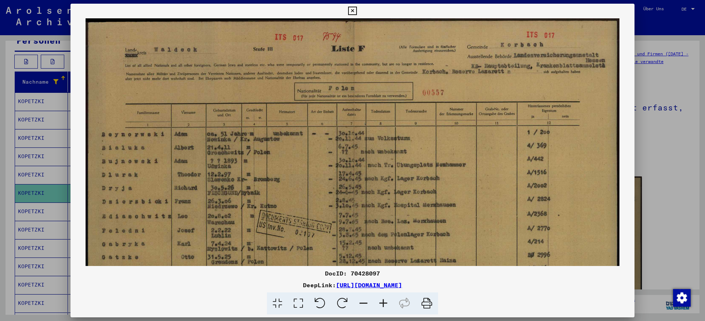
click at [387, 305] on icon at bounding box center [383, 304] width 20 height 22
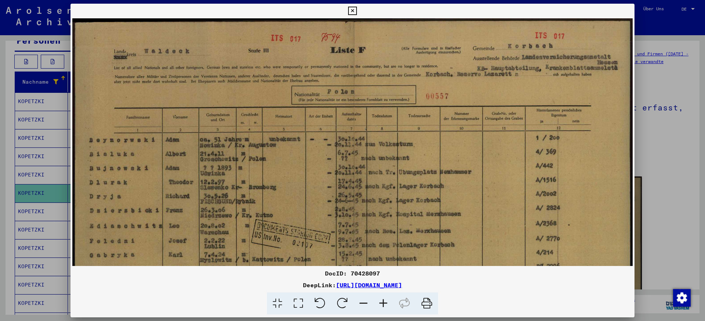
click at [387, 305] on icon at bounding box center [383, 304] width 20 height 22
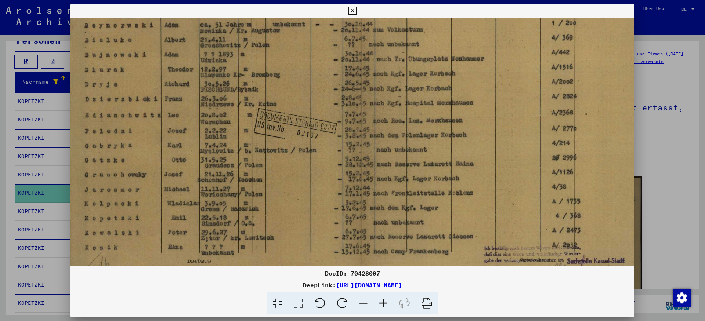
scroll to position [131, 4]
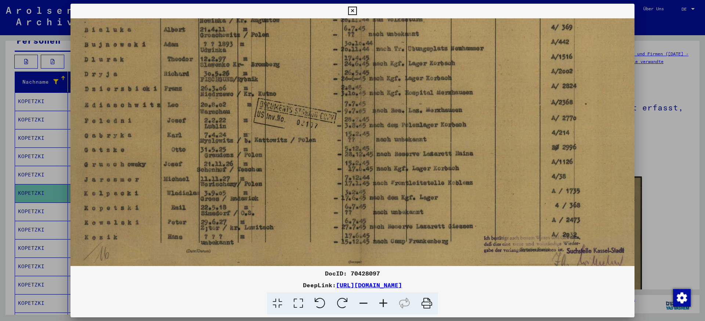
drag, startPoint x: 348, startPoint y: 233, endPoint x: 346, endPoint y: 102, distance: 130.7
click at [346, 102] on img at bounding box center [359, 94] width 586 height 413
click at [357, 7] on icon at bounding box center [352, 11] width 8 height 9
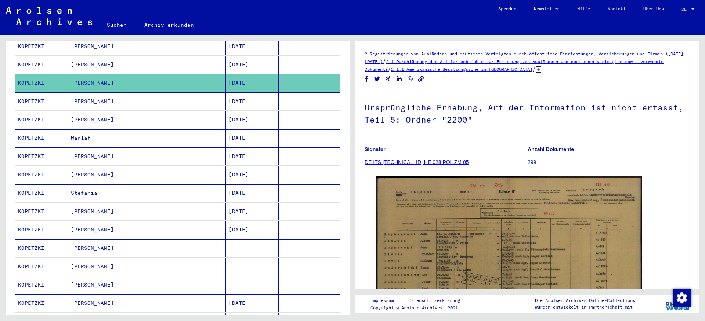
scroll to position [209, 0]
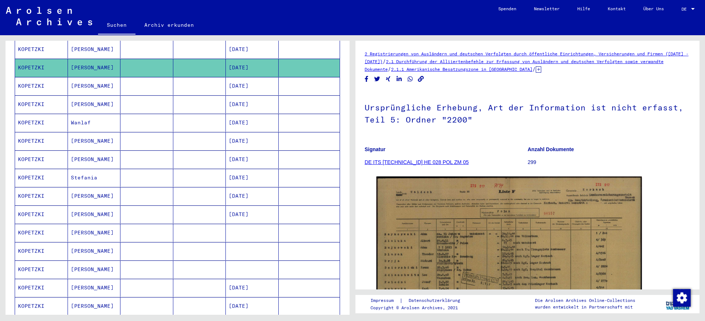
click at [41, 163] on mat-cell "KOPETZKI" at bounding box center [41, 160] width 53 height 18
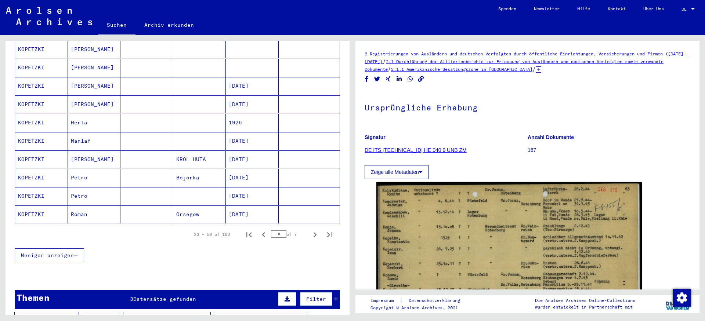
scroll to position [419, 0]
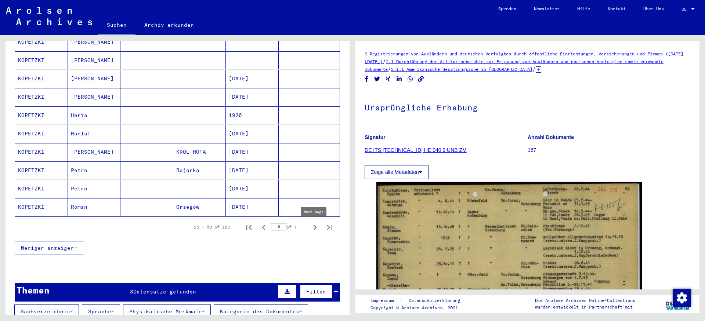
click at [316, 231] on icon "Next page" at bounding box center [315, 228] width 10 height 10
click at [314, 230] on icon "Next page" at bounding box center [315, 227] width 3 height 5
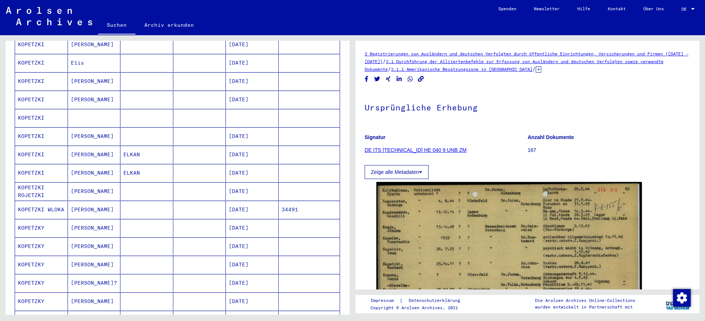
scroll to position [377, 0]
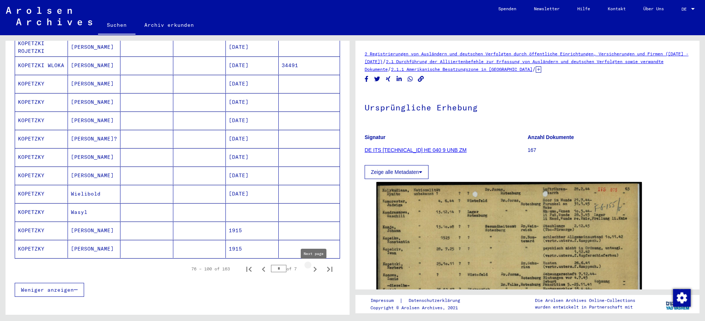
click at [316, 272] on icon "Next page" at bounding box center [315, 269] width 3 height 5
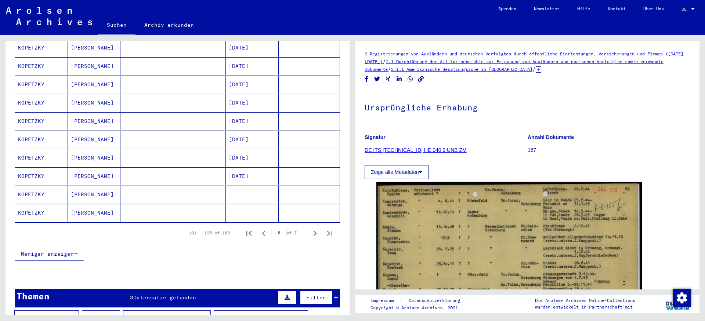
scroll to position [522, 0]
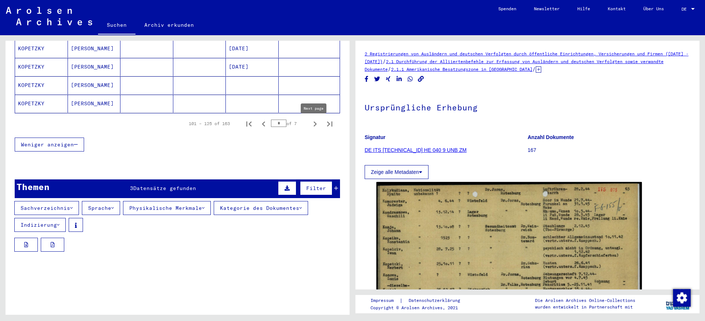
click at [319, 126] on icon "Next page" at bounding box center [315, 124] width 10 height 10
click at [316, 125] on icon "Next page" at bounding box center [315, 124] width 10 height 10
type input "*"
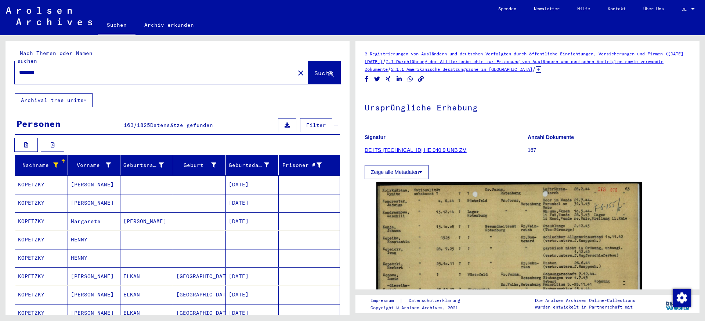
scroll to position [0, 0]
